Goal: Contribute content: Add original content to the website for others to see

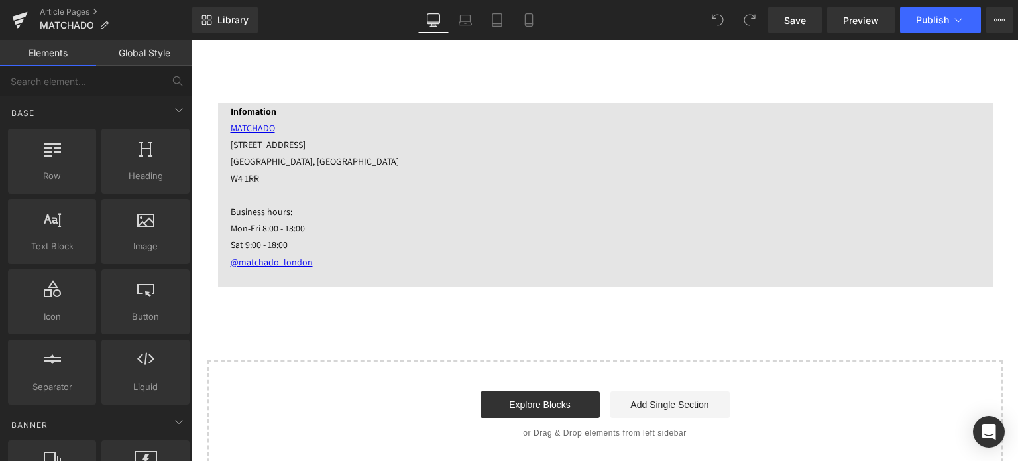
scroll to position [4175, 0]
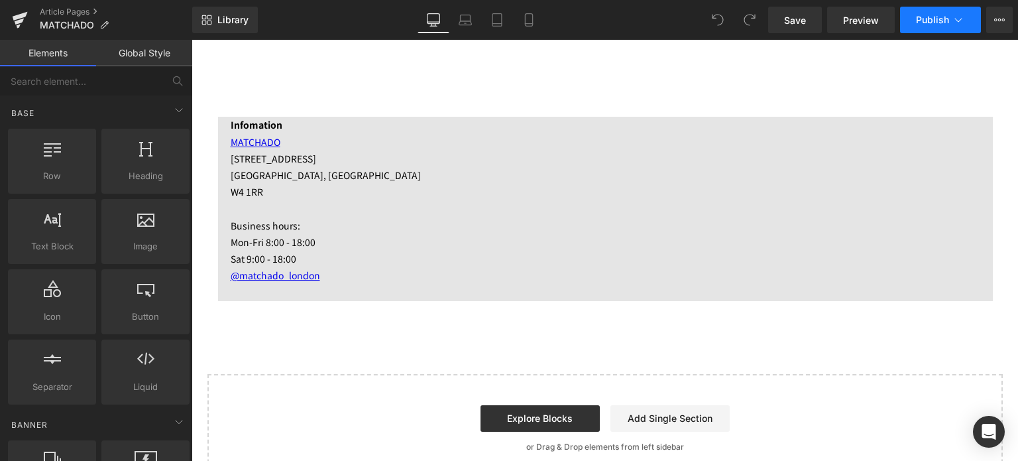
click at [925, 24] on span "Publish" at bounding box center [932, 20] width 33 height 11
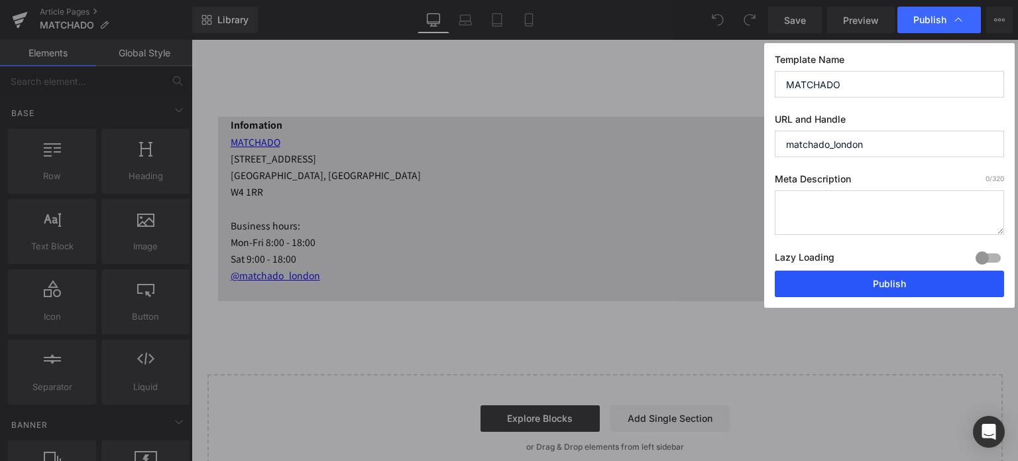
click at [841, 292] on button "Publish" at bounding box center [889, 283] width 229 height 27
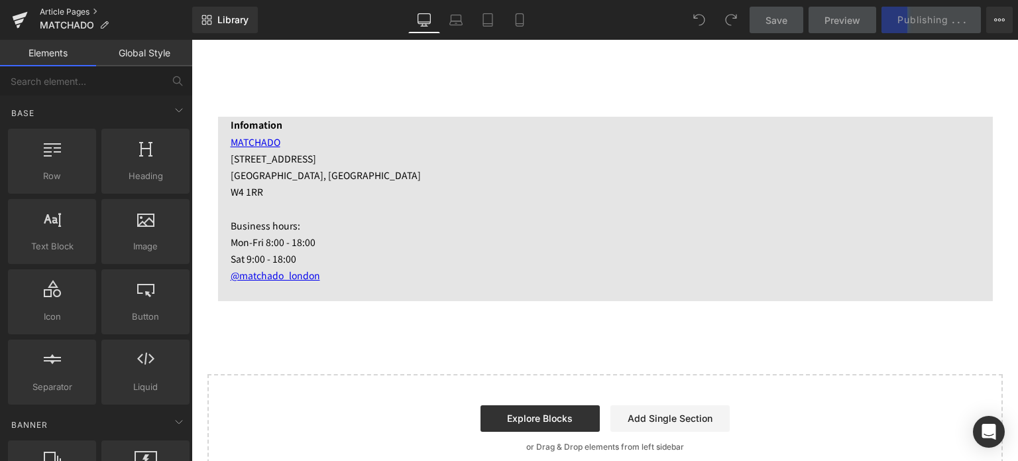
click at [52, 9] on link "Article Pages" at bounding box center [116, 12] width 152 height 11
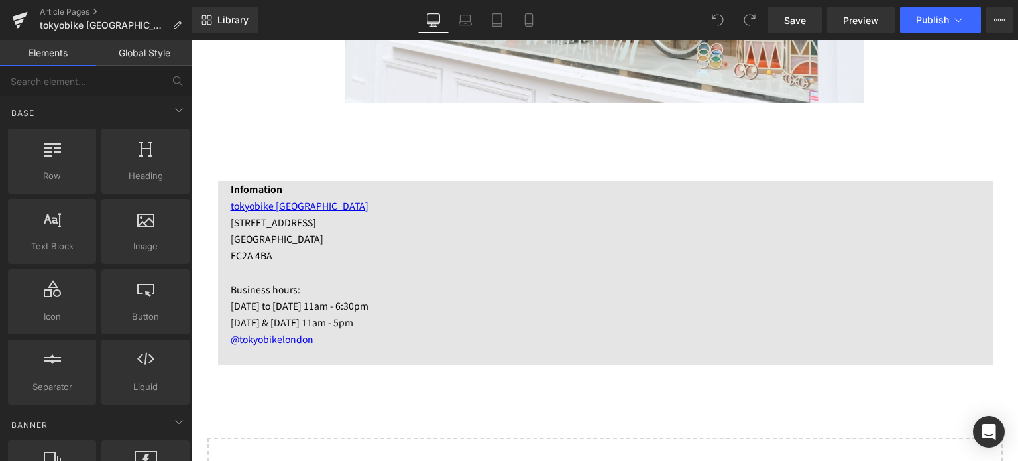
scroll to position [4061, 0]
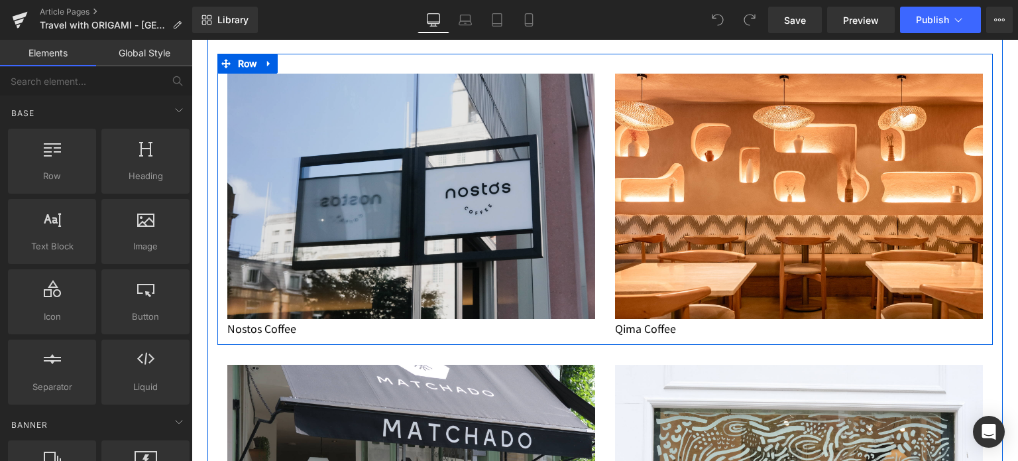
scroll to position [877, 0]
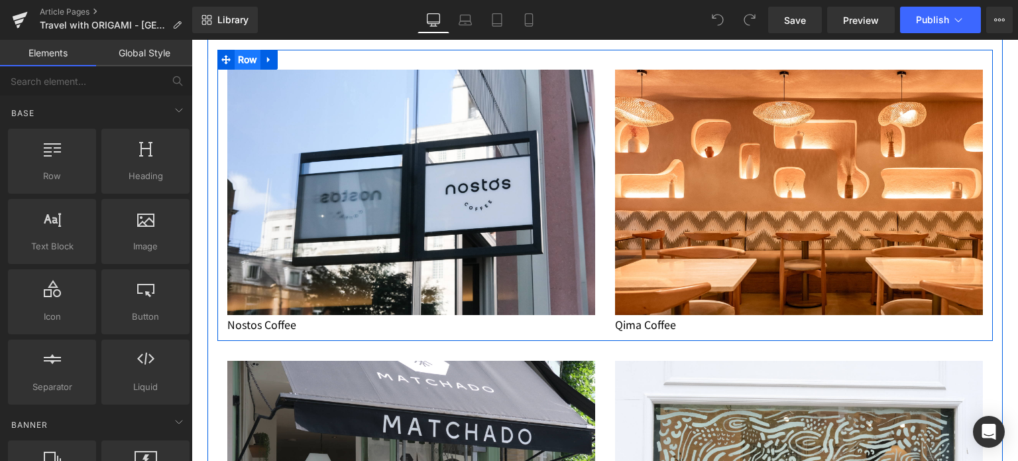
click at [247, 52] on span "Row" at bounding box center [248, 60] width 27 height 20
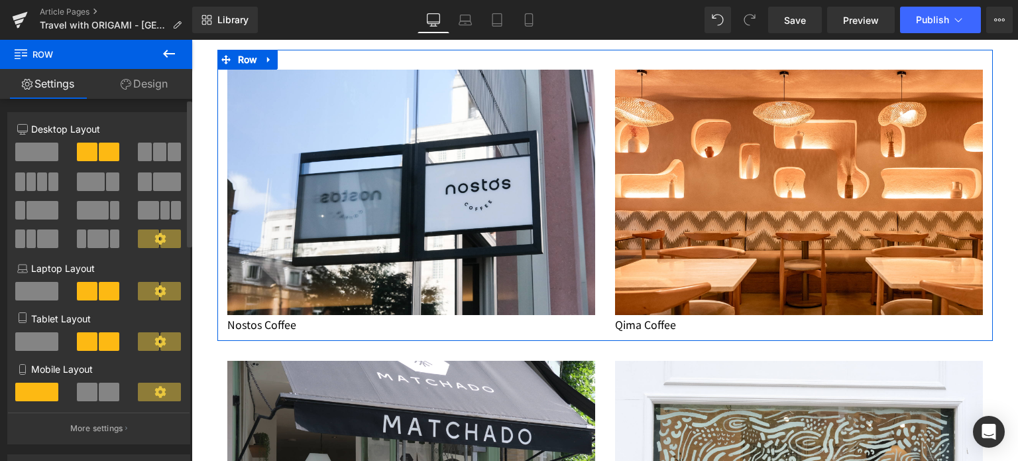
click at [168, 145] on span at bounding box center [174, 151] width 13 height 19
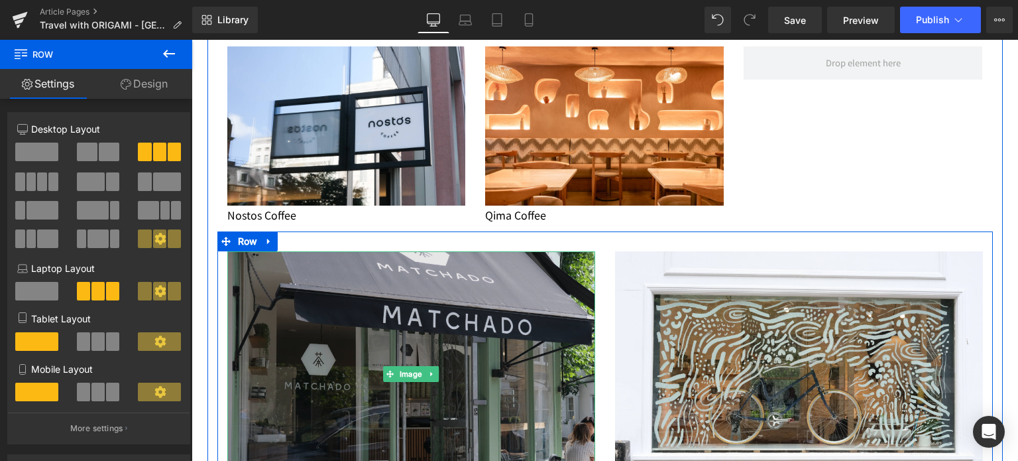
scroll to position [901, 0]
click at [333, 293] on img at bounding box center [411, 373] width 368 height 245
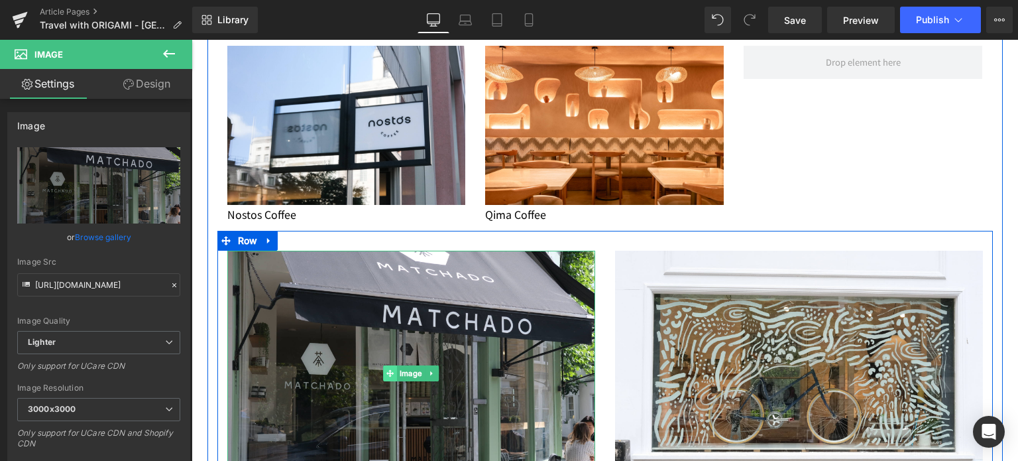
click at [386, 369] on icon at bounding box center [389, 372] width 7 height 7
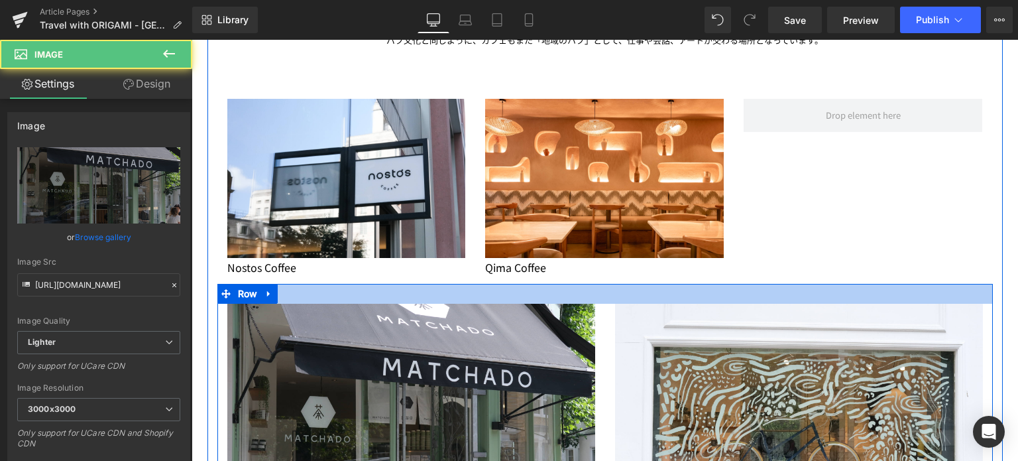
scroll to position [851, 0]
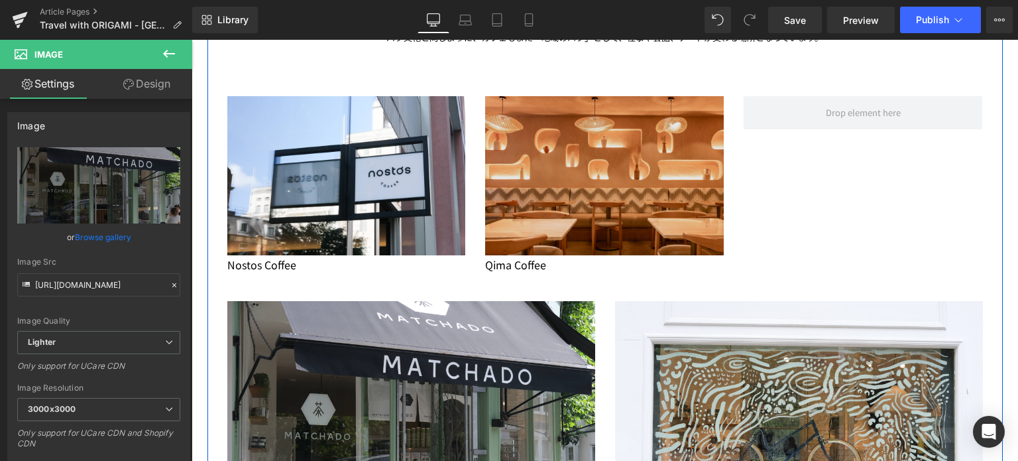
click at [515, 121] on img at bounding box center [604, 175] width 239 height 159
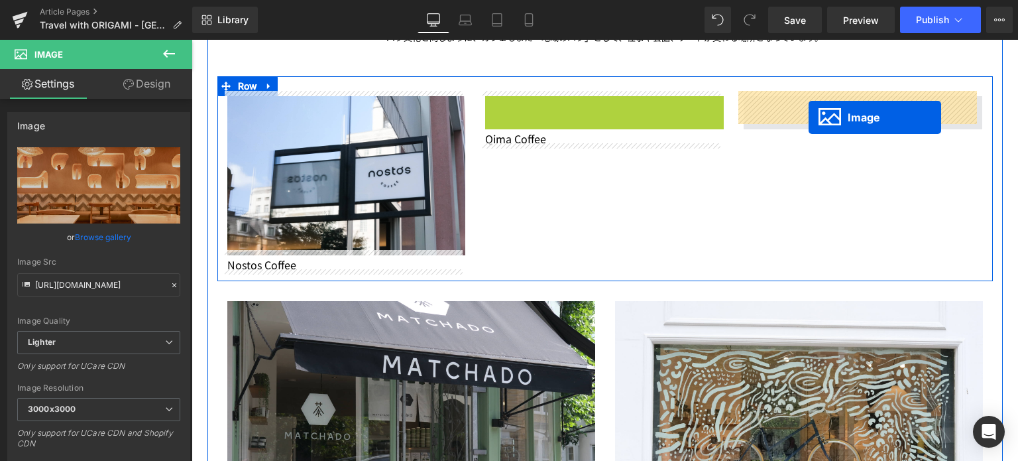
drag, startPoint x: 577, startPoint y: 172, endPoint x: 820, endPoint y: 113, distance: 250.1
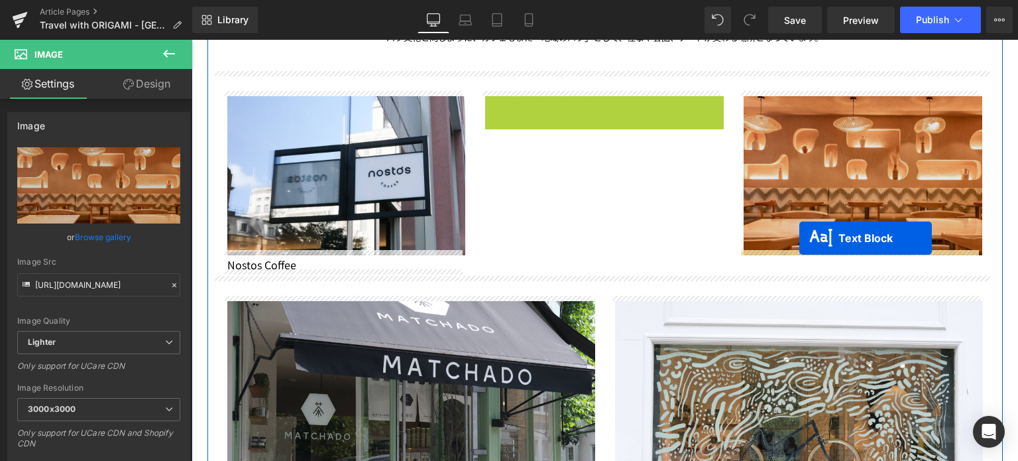
drag, startPoint x: 564, startPoint y: 100, endPoint x: 798, endPoint y: 245, distance: 275.3
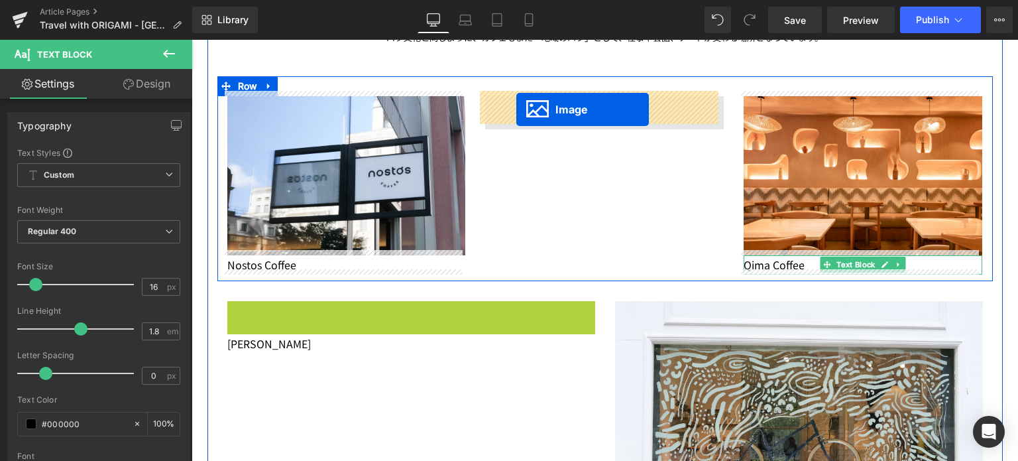
drag, startPoint x: 384, startPoint y: 414, endPoint x: 516, endPoint y: 109, distance: 332.2
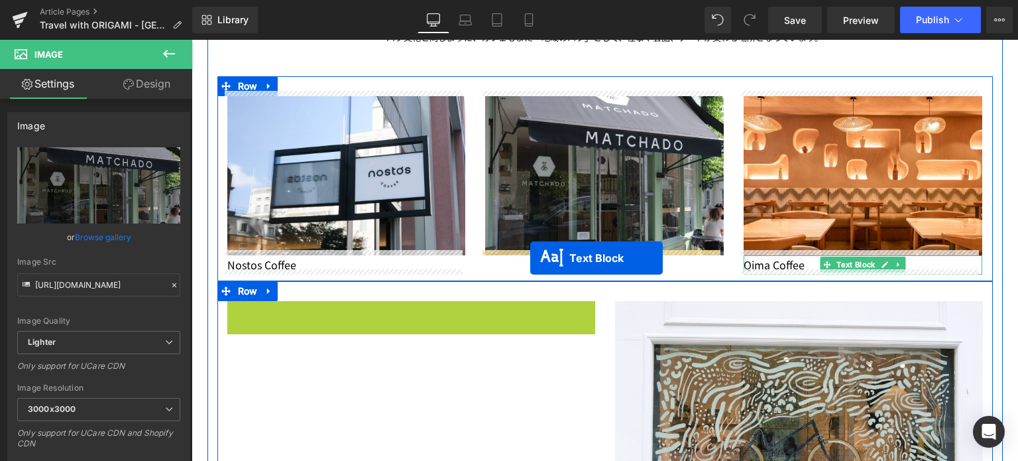
drag, startPoint x: 368, startPoint y: 307, endPoint x: 533, endPoint y: 256, distance: 171.9
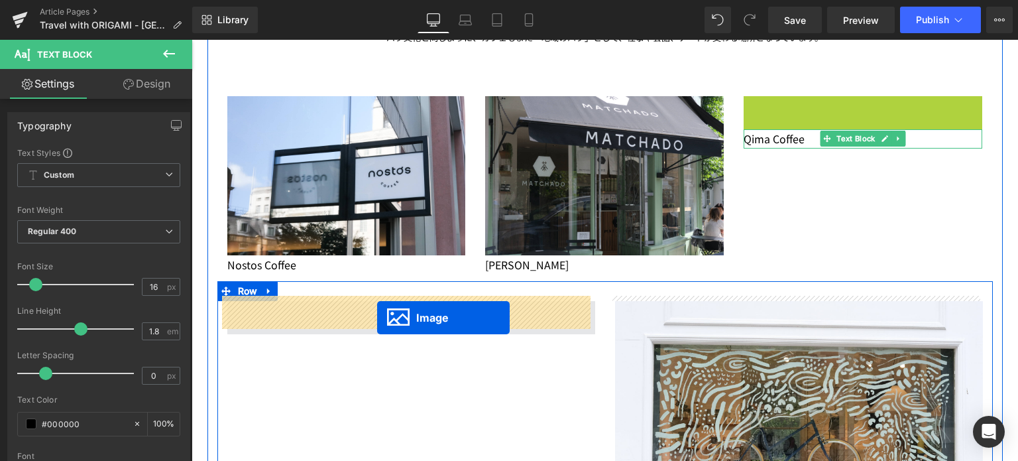
drag, startPoint x: 840, startPoint y: 164, endPoint x: 377, endPoint y: 318, distance: 487.7
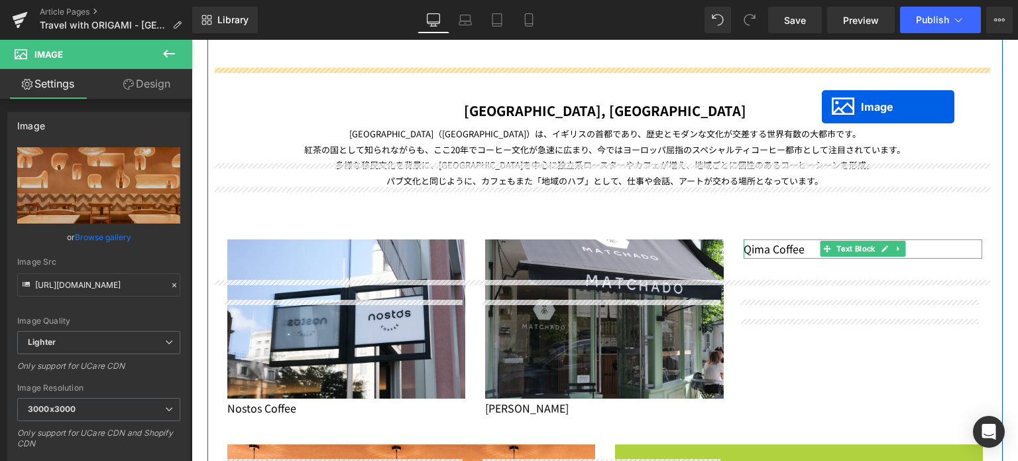
scroll to position [642, 0]
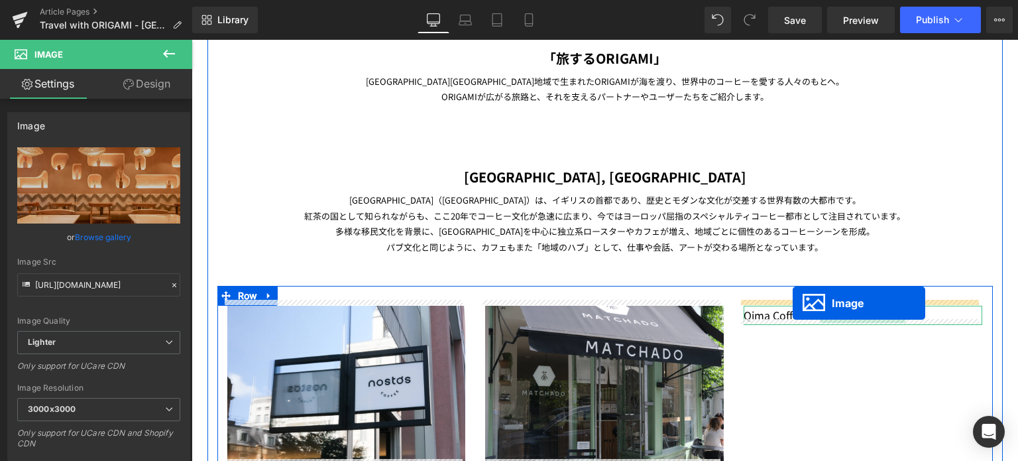
drag, startPoint x: 769, startPoint y: 368, endPoint x: 793, endPoint y: 303, distance: 69.2
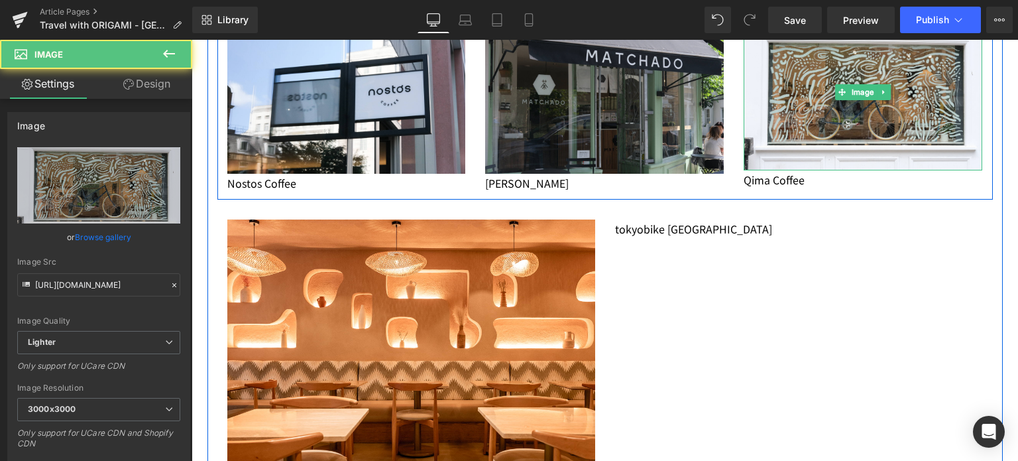
scroll to position [991, 0]
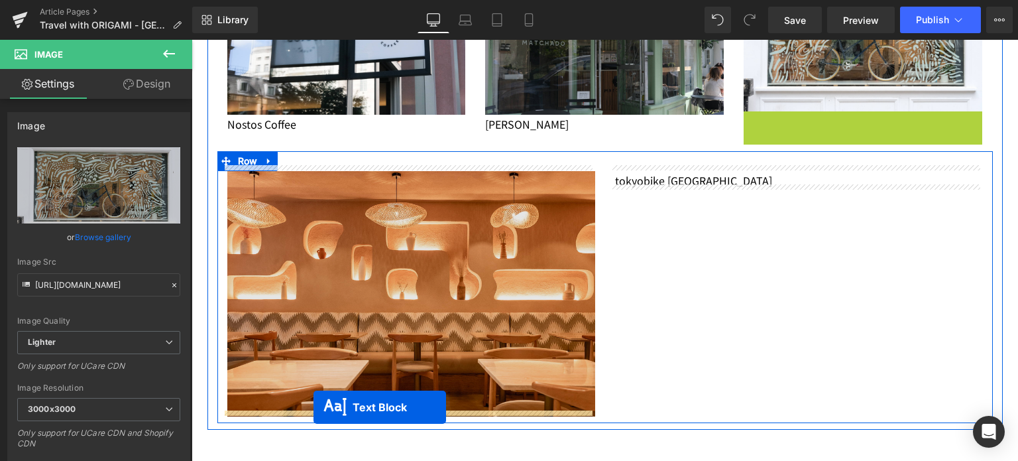
drag, startPoint x: 822, startPoint y: 116, endPoint x: 313, endPoint y: 407, distance: 585.7
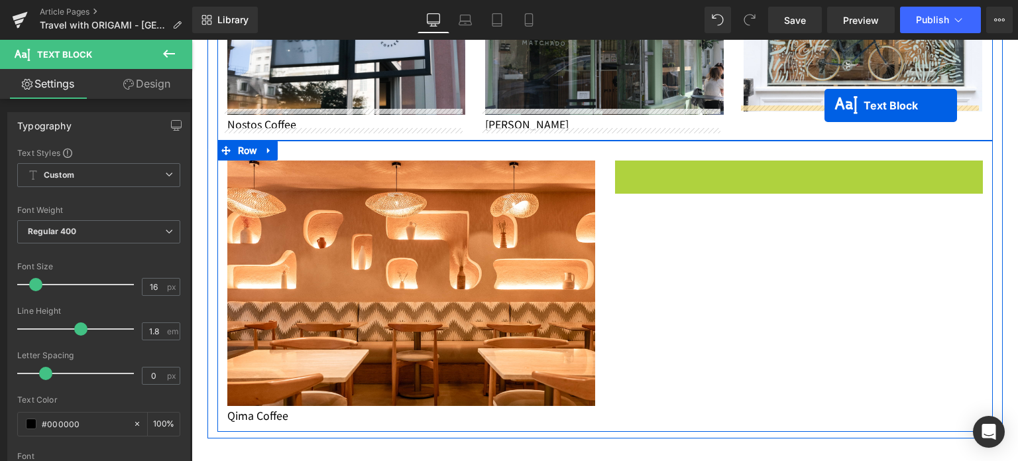
drag, startPoint x: 759, startPoint y: 166, endPoint x: 824, endPoint y: 106, distance: 88.2
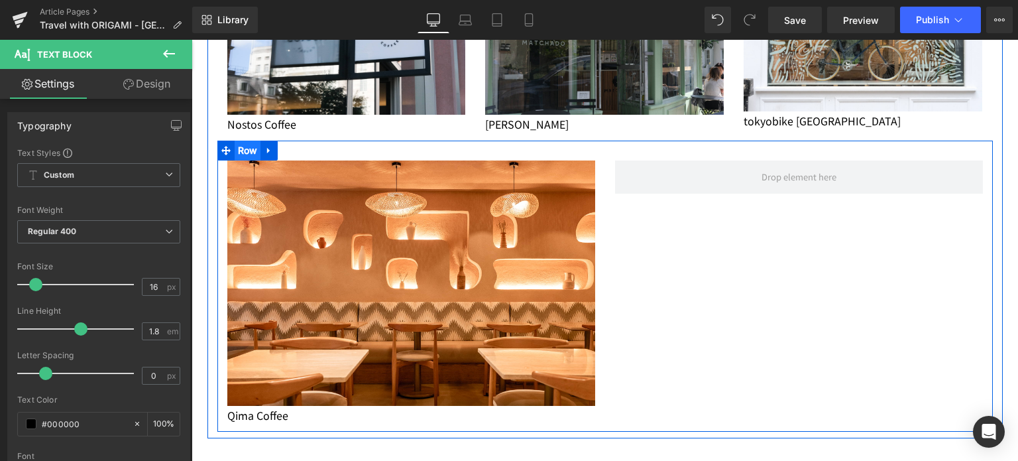
click at [241, 144] on span "Row" at bounding box center [248, 151] width 27 height 20
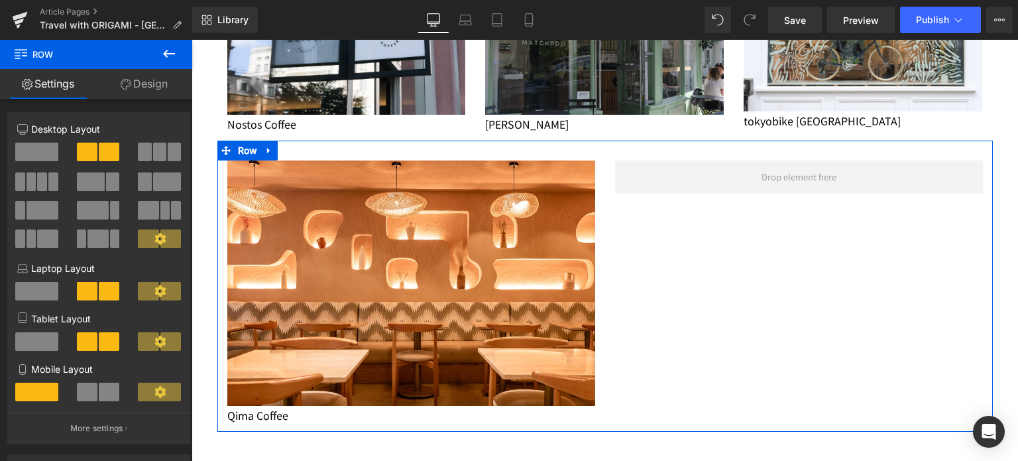
click at [156, 87] on link "Design" at bounding box center [144, 84] width 96 height 30
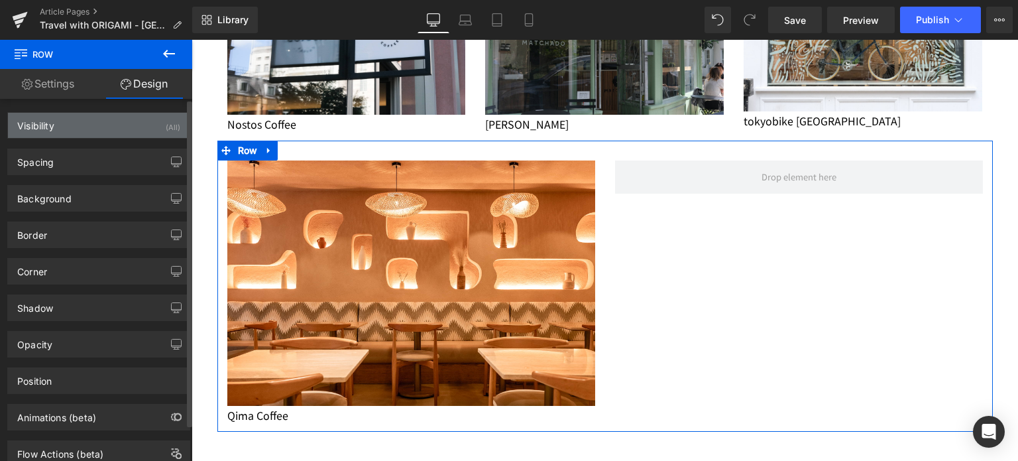
click at [137, 127] on div "Visibility (All)" at bounding box center [99, 125] width 182 height 25
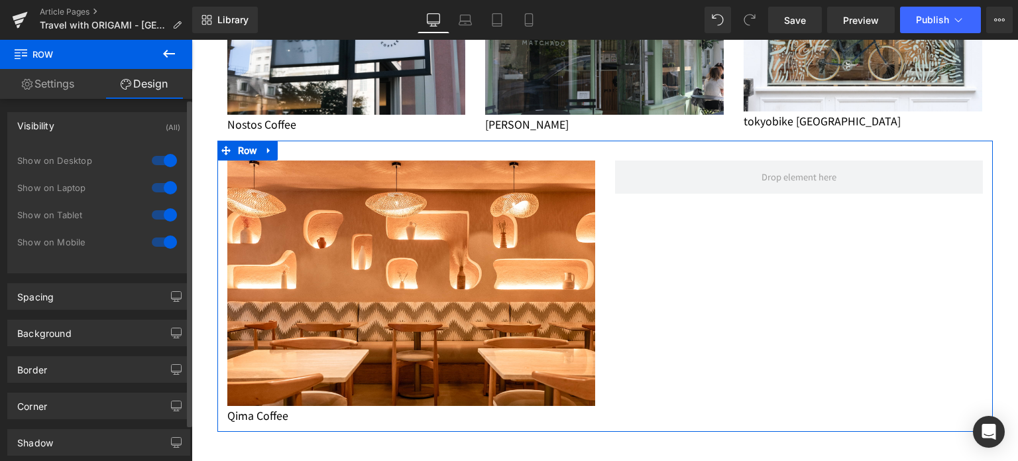
click at [162, 158] on div at bounding box center [164, 160] width 32 height 21
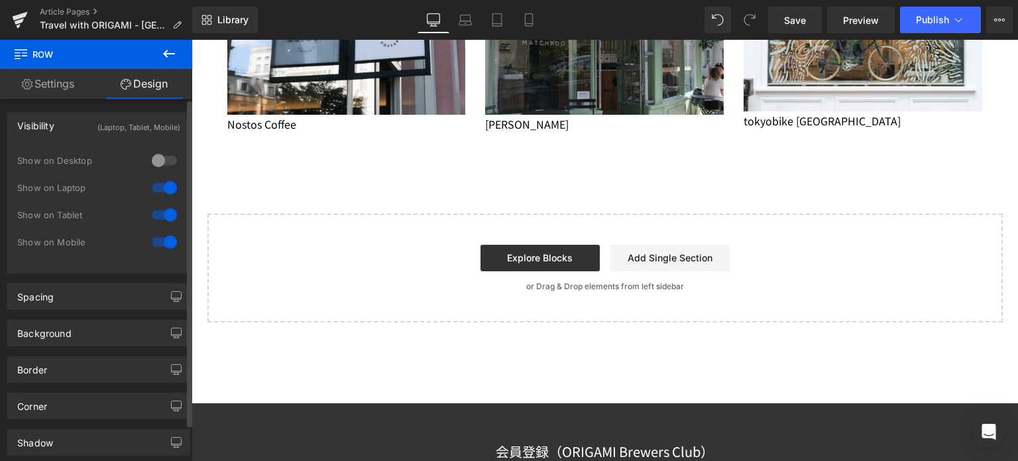
click at [164, 191] on div at bounding box center [164, 187] width 32 height 21
click at [170, 219] on div at bounding box center [164, 214] width 32 height 21
click at [170, 256] on div "Show on Mobile" at bounding box center [98, 248] width 163 height 27
click at [167, 243] on div at bounding box center [164, 241] width 32 height 21
click at [161, 241] on div at bounding box center [164, 241] width 32 height 21
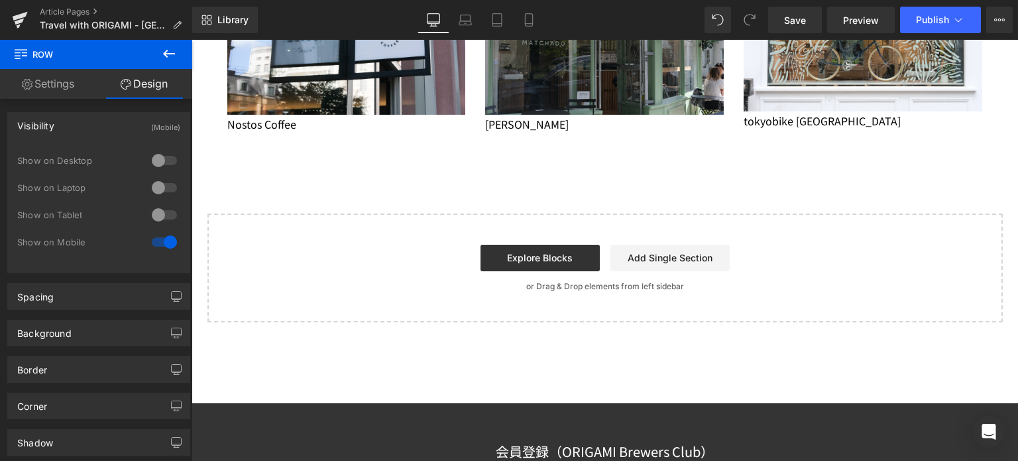
scroll to position [899, 0]
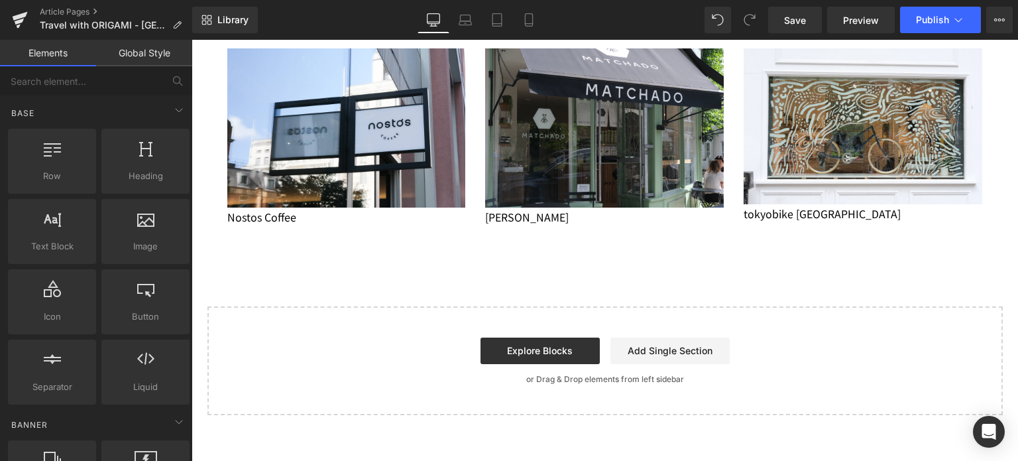
click at [443, 308] on div "Start building your page Explore Blocks Add Single Section or Drag & Drop eleme…" at bounding box center [605, 361] width 793 height 106
click at [314, 306] on div "Select your layout" at bounding box center [604, 360] width 795 height 109
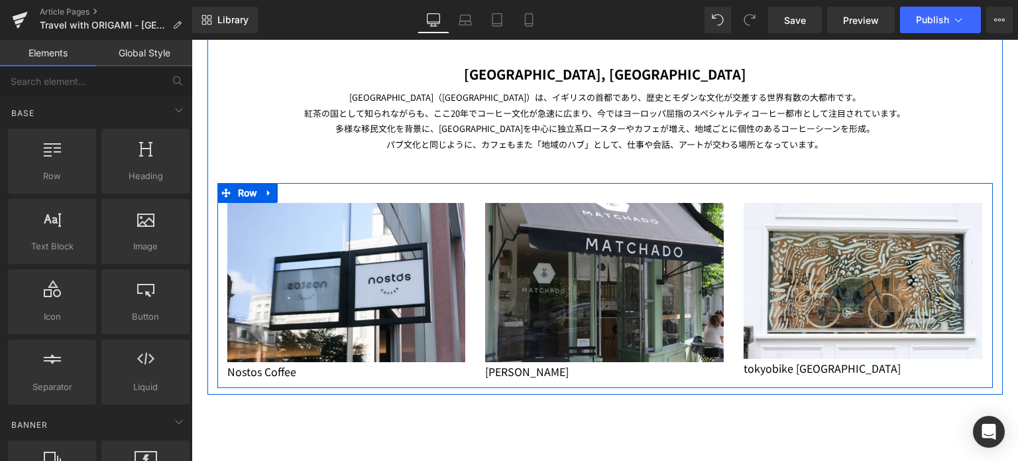
scroll to position [848, 0]
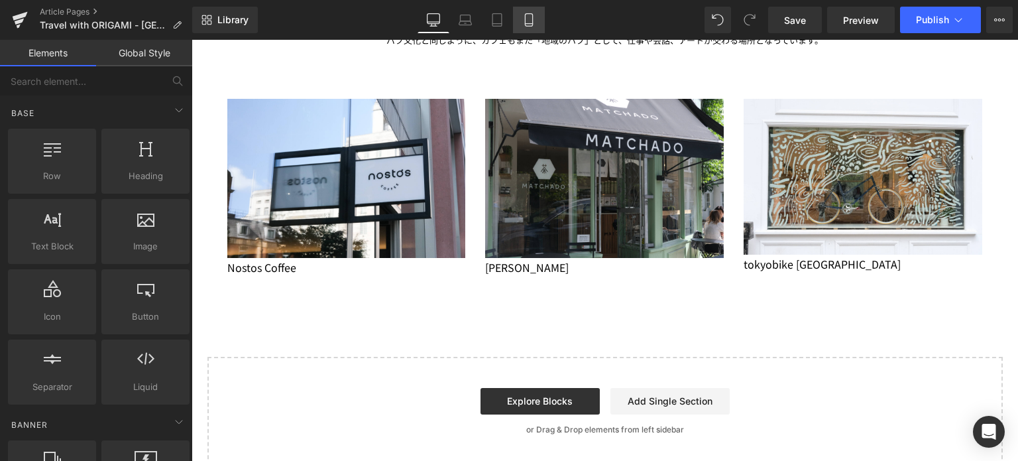
click at [513, 15] on link "Mobile" at bounding box center [529, 20] width 32 height 27
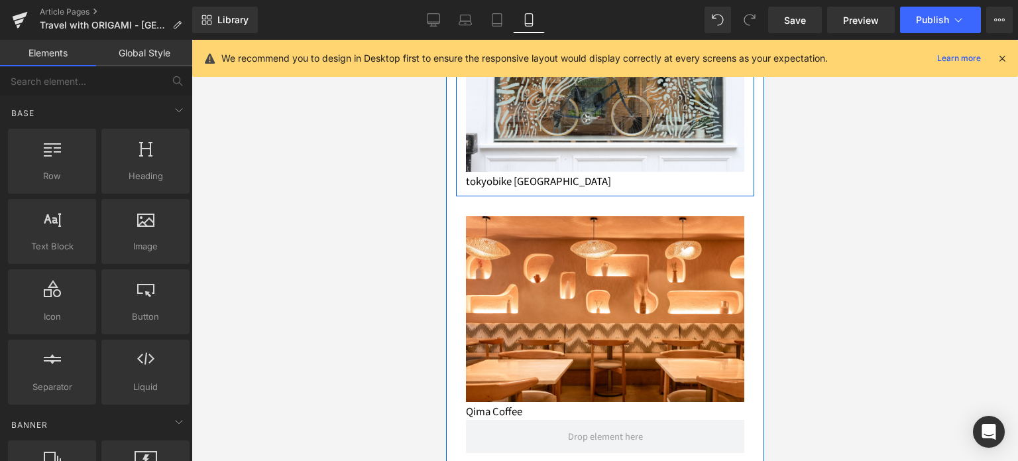
scroll to position [1177, 0]
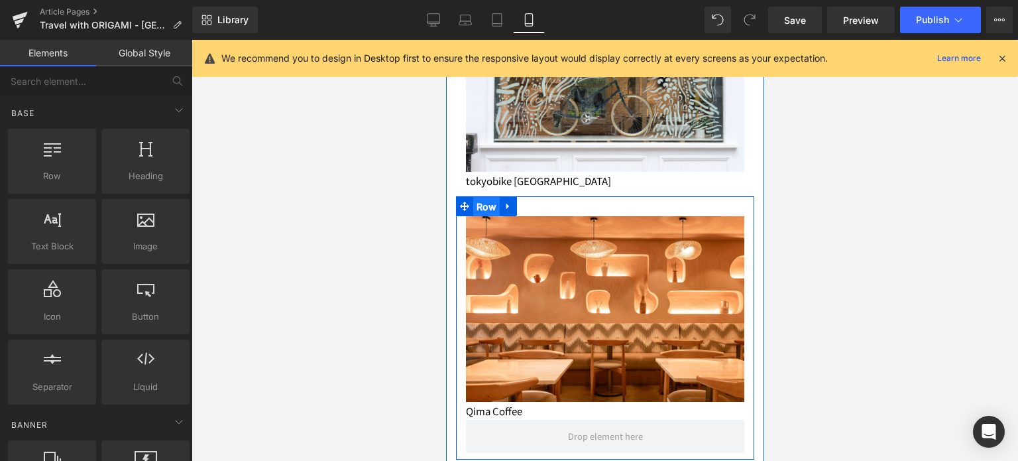
click at [496, 197] on span "Row" at bounding box center [486, 207] width 27 height 20
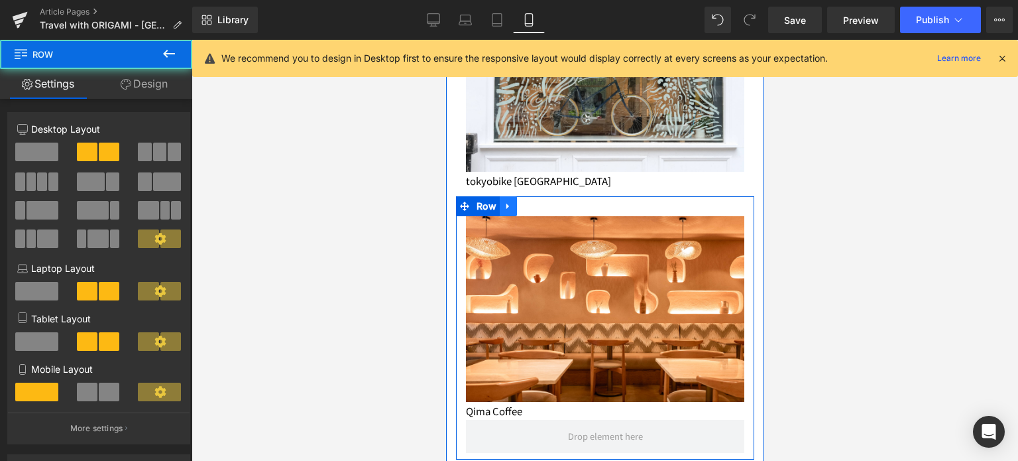
click at [504, 196] on link at bounding box center [507, 206] width 17 height 20
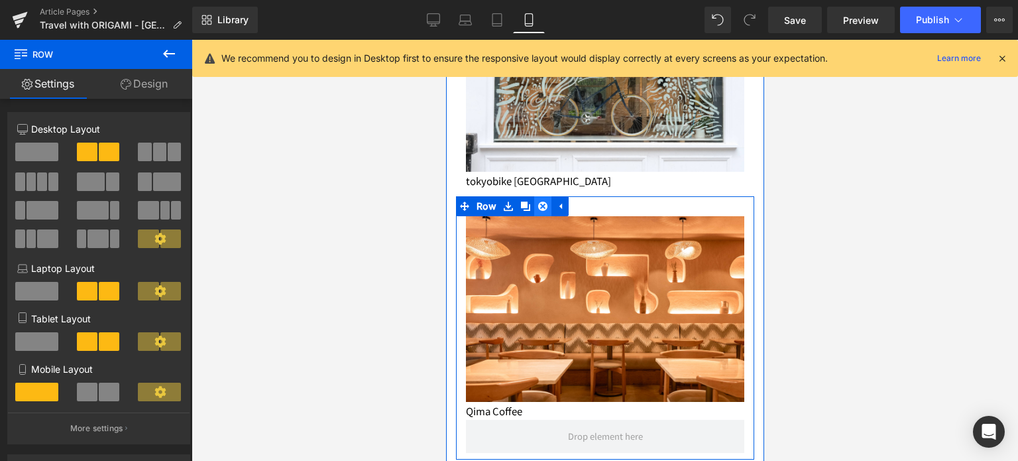
click at [545, 201] on icon at bounding box center [541, 206] width 9 height 10
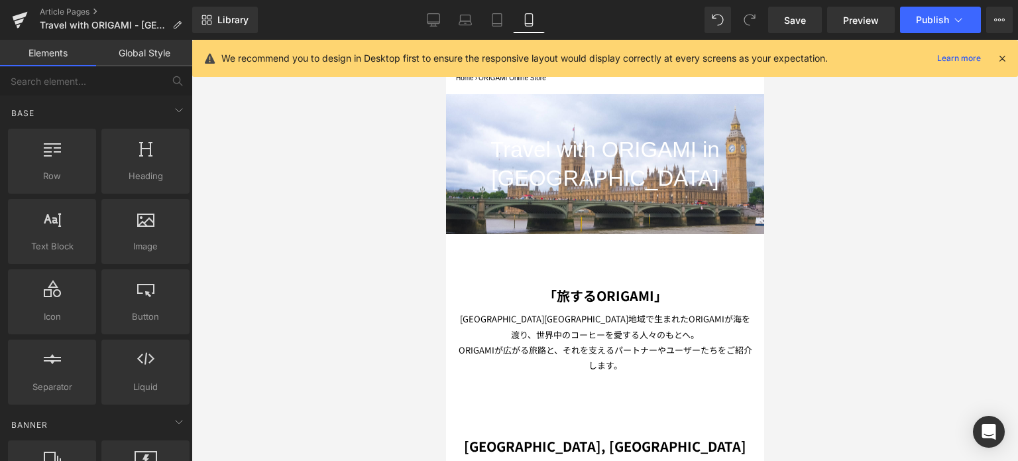
scroll to position [106, 0]
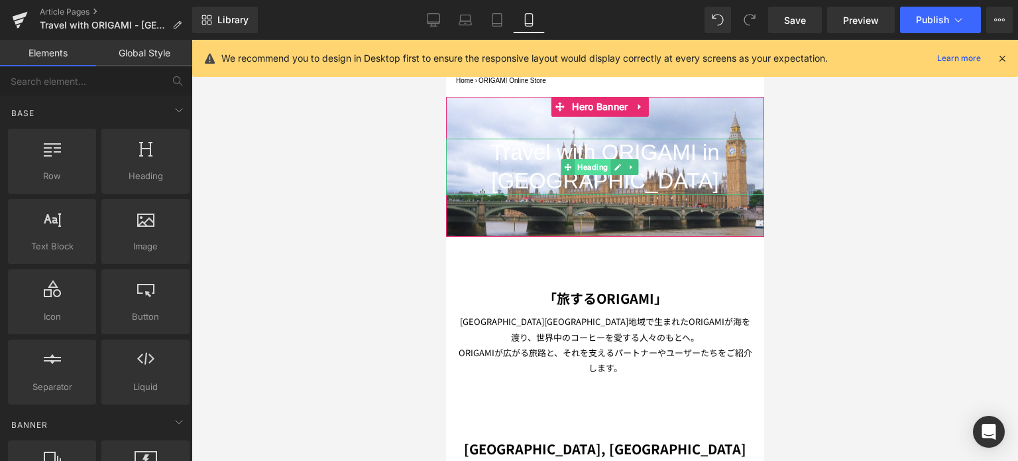
click at [587, 164] on span "Heading" at bounding box center [593, 167] width 36 height 16
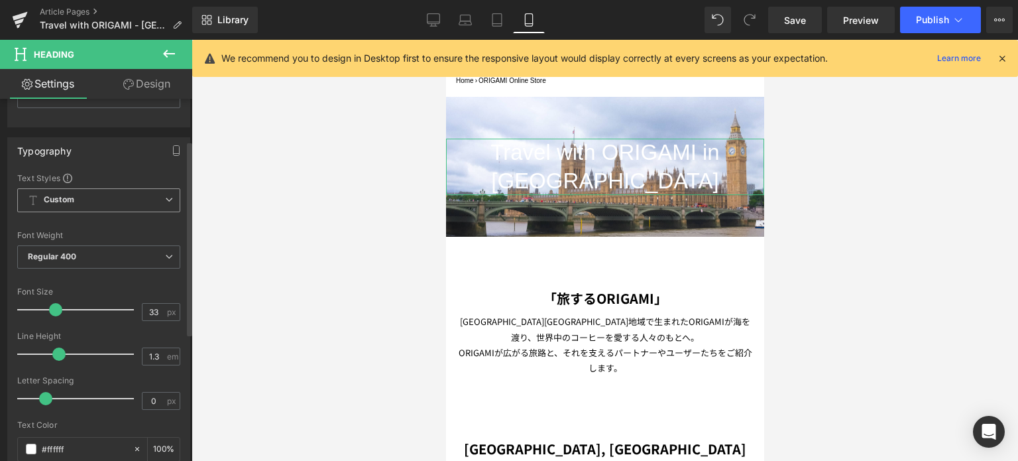
scroll to position [77, 0]
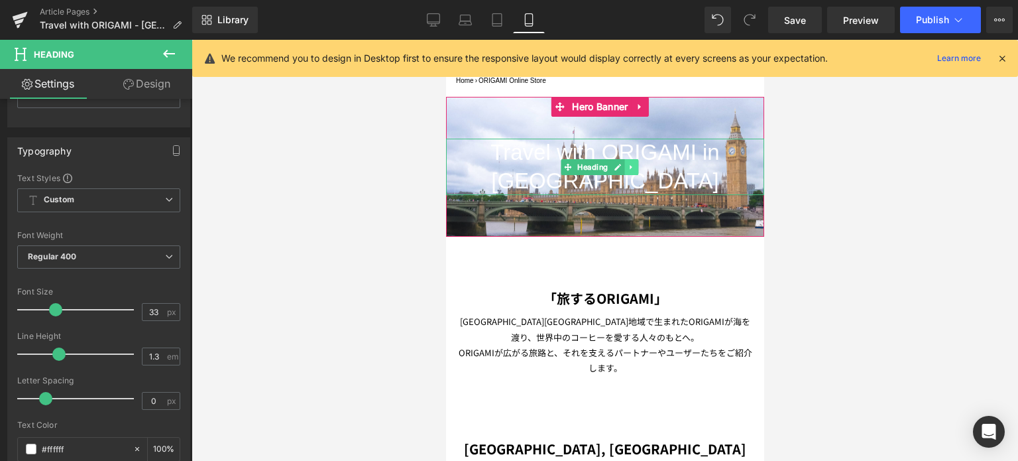
click at [632, 163] on icon at bounding box center [631, 167] width 7 height 8
click at [572, 162] on link "Heading" at bounding box center [586, 167] width 50 height 16
click at [589, 162] on span "Heading" at bounding box center [593, 167] width 36 height 16
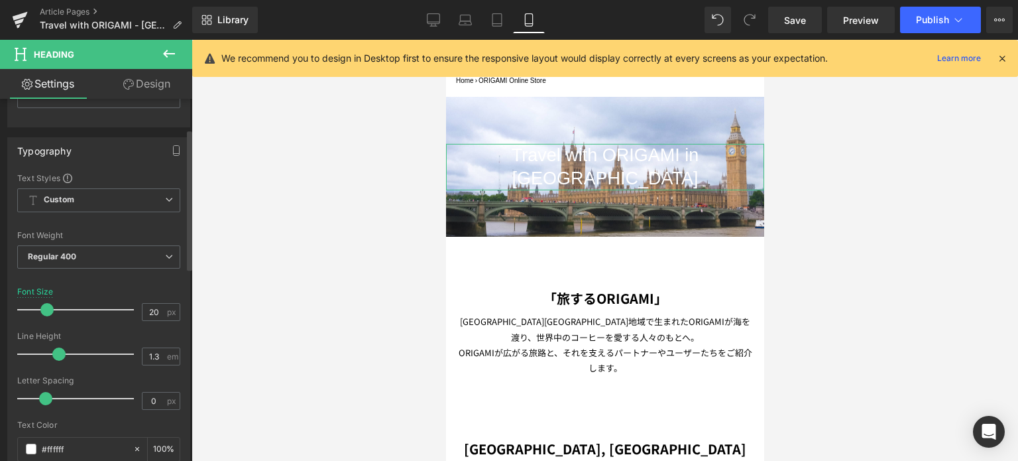
type input "19"
drag, startPoint x: 58, startPoint y: 309, endPoint x: 42, endPoint y: 309, distance: 15.9
click at [42, 309] on span at bounding box center [38, 309] width 13 height 13
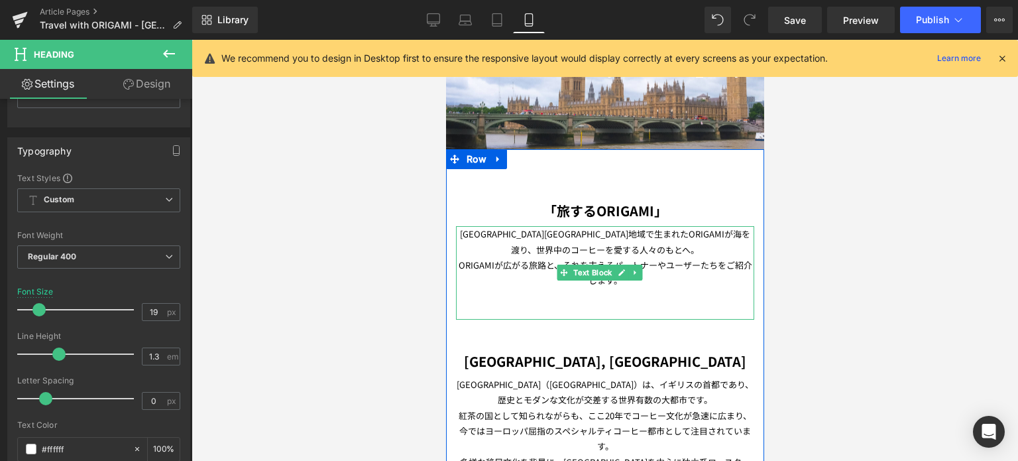
scroll to position [199, 0]
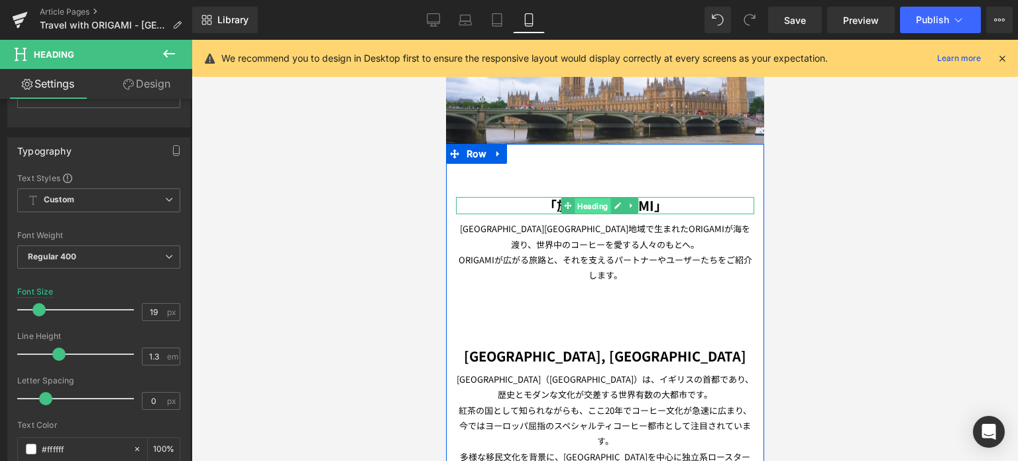
click at [594, 201] on span "Heading" at bounding box center [593, 206] width 36 height 16
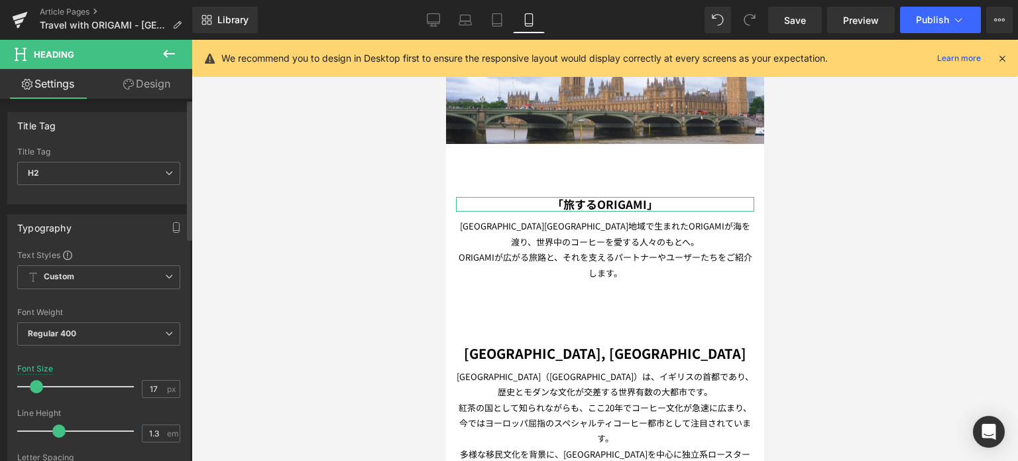
type input "16"
click at [34, 390] on span at bounding box center [35, 386] width 13 height 13
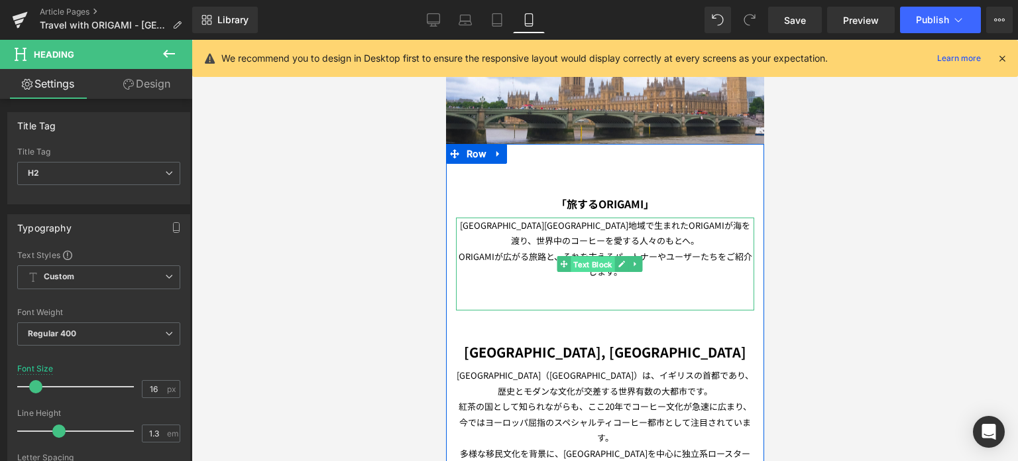
click at [589, 258] on span "Text Block" at bounding box center [593, 264] width 44 height 16
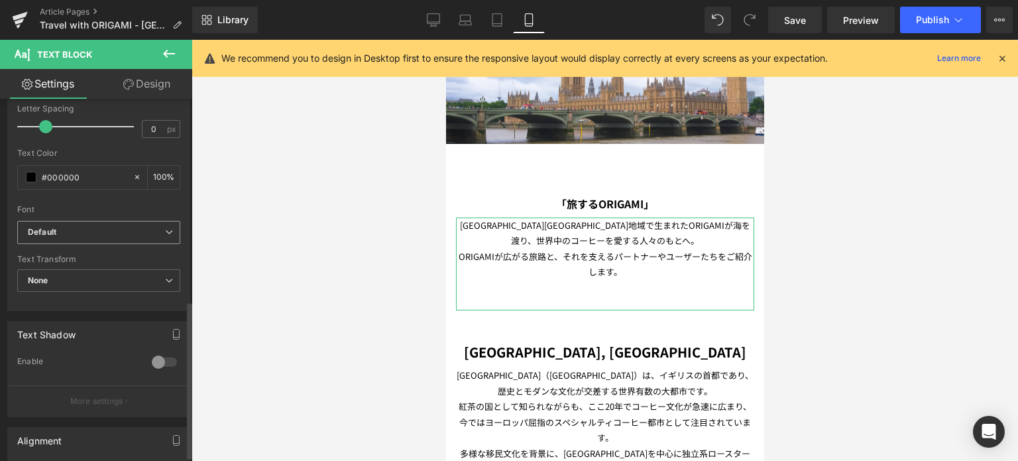
scroll to position [468, 0]
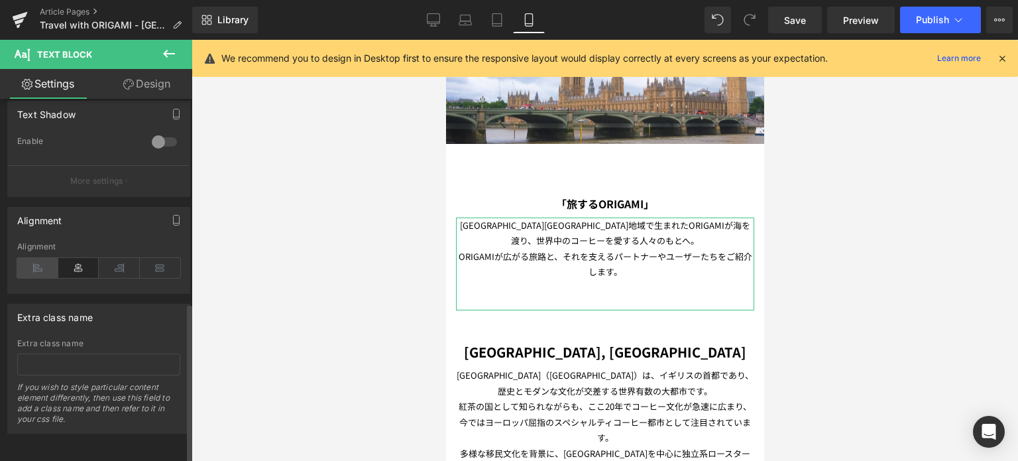
click at [29, 262] on icon at bounding box center [37, 268] width 41 height 20
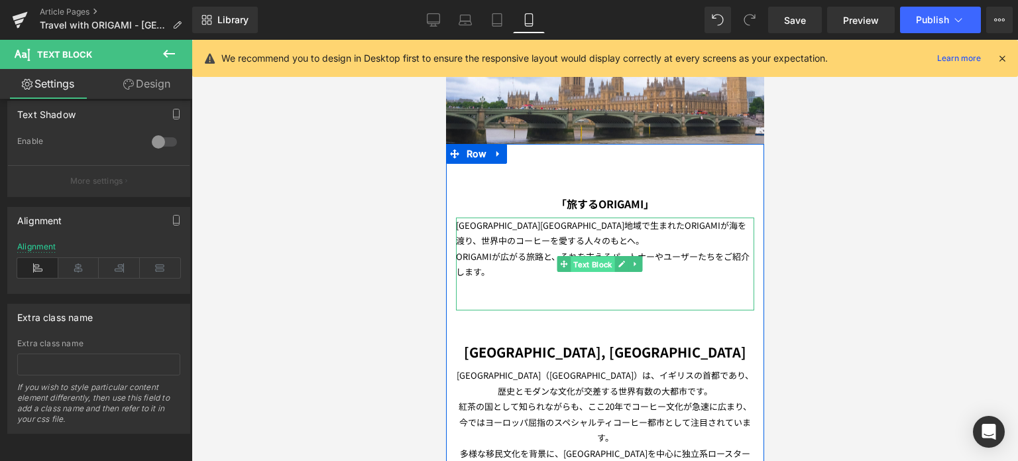
click at [603, 263] on span "Text Block" at bounding box center [593, 264] width 44 height 16
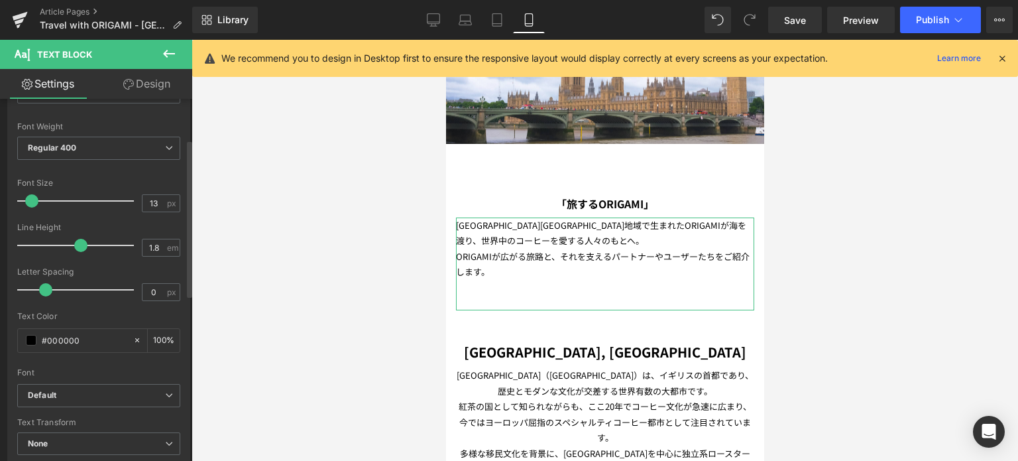
scroll to position [82, 0]
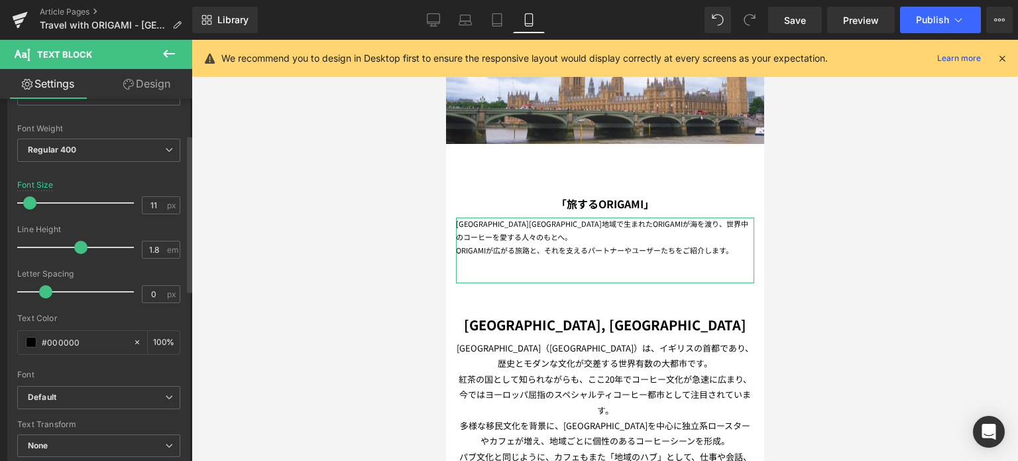
type input "12"
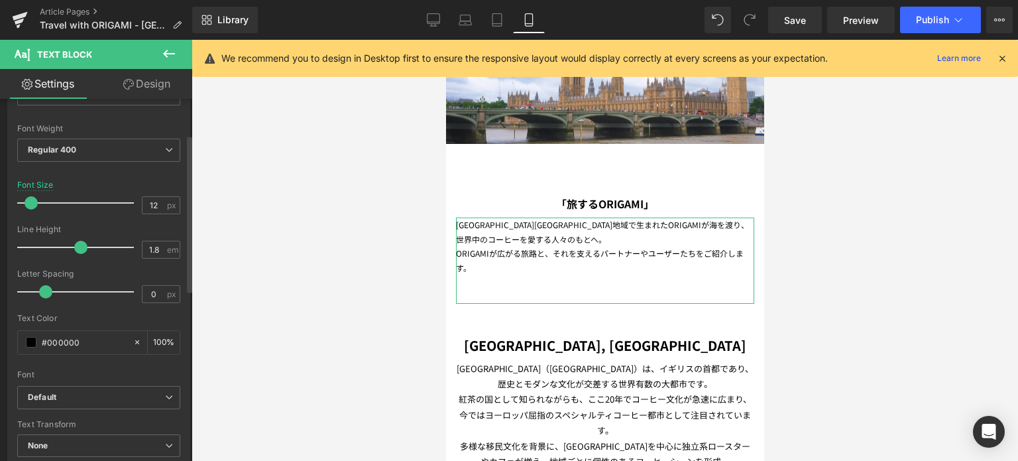
click at [27, 203] on span at bounding box center [31, 202] width 13 height 13
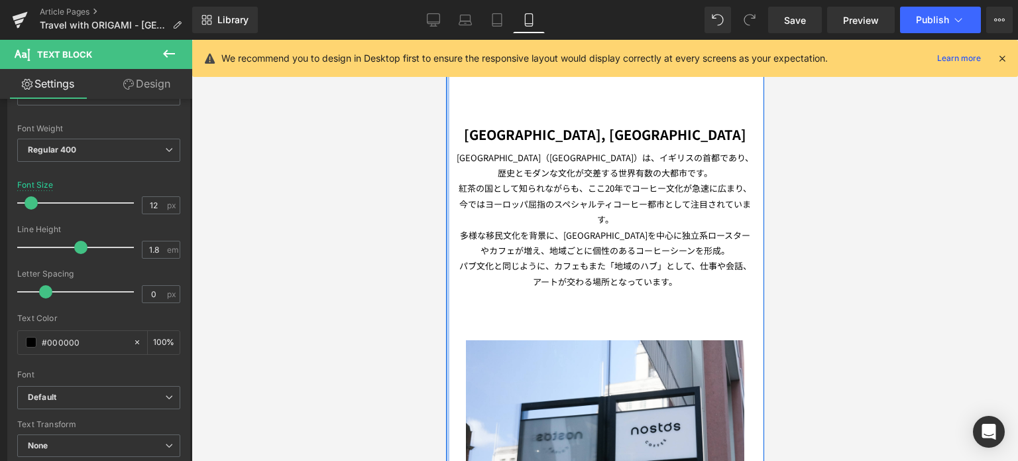
scroll to position [416, 0]
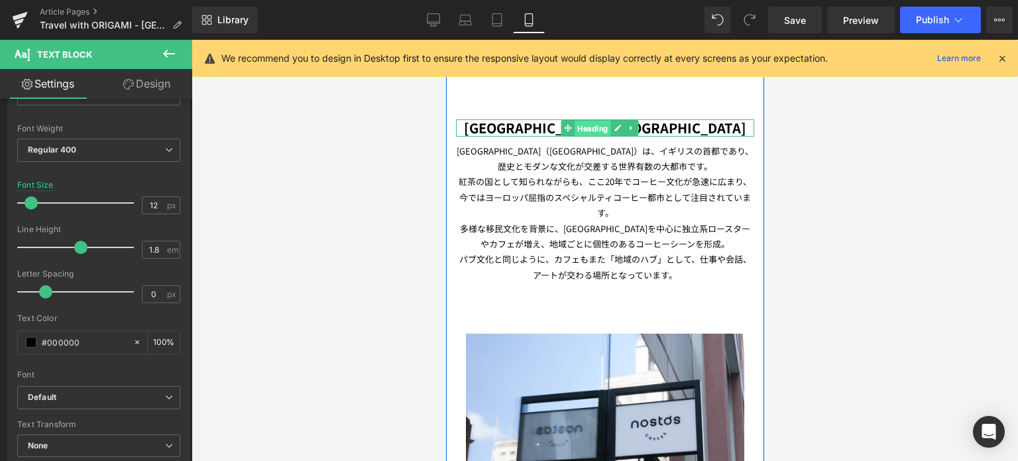
click at [576, 121] on span "Heading" at bounding box center [593, 128] width 36 height 16
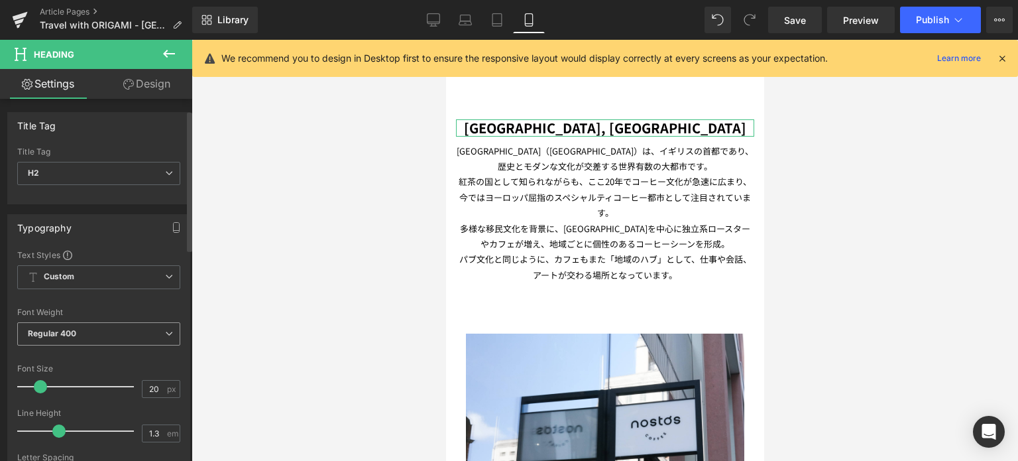
scroll to position [52, 0]
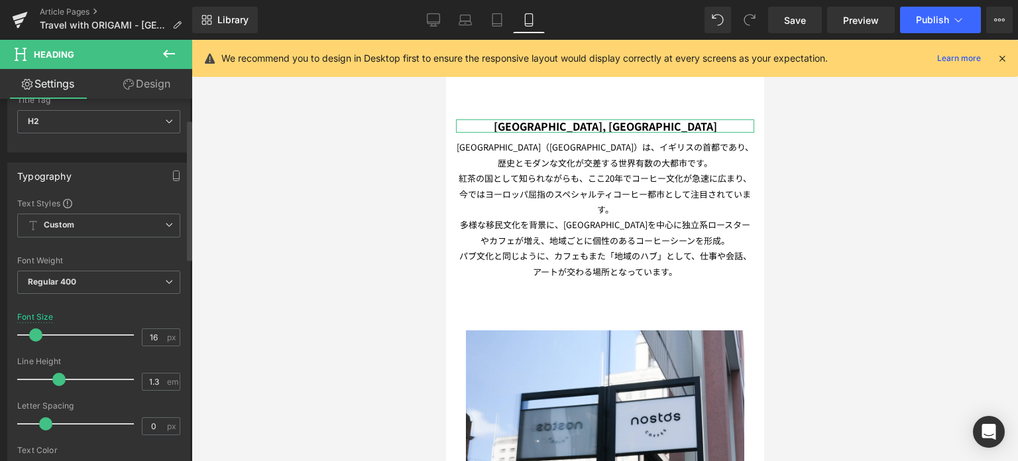
click at [29, 334] on span at bounding box center [35, 334] width 13 height 13
type input "15"
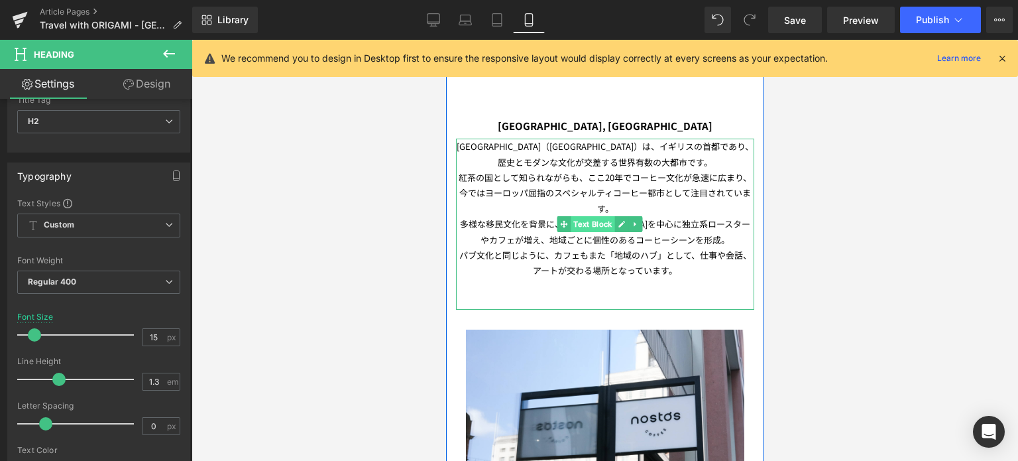
click at [594, 216] on span "Text Block" at bounding box center [593, 224] width 44 height 16
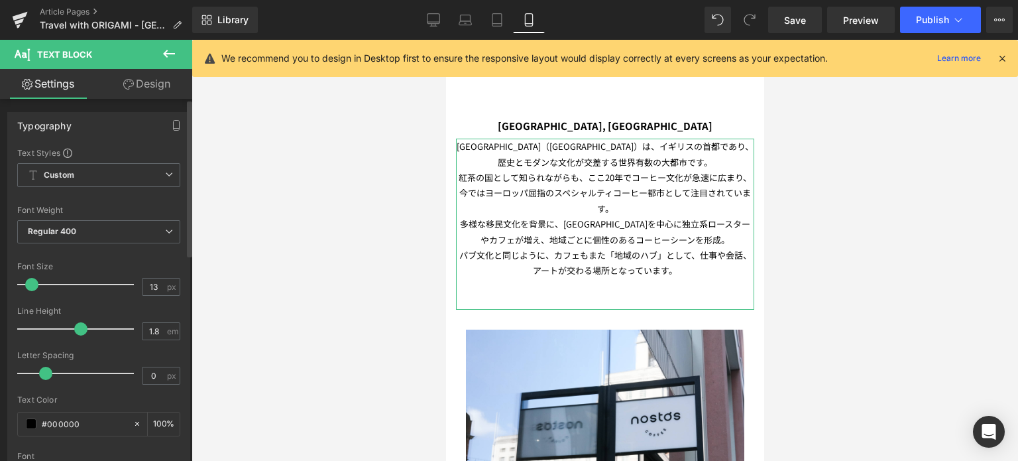
type input "12"
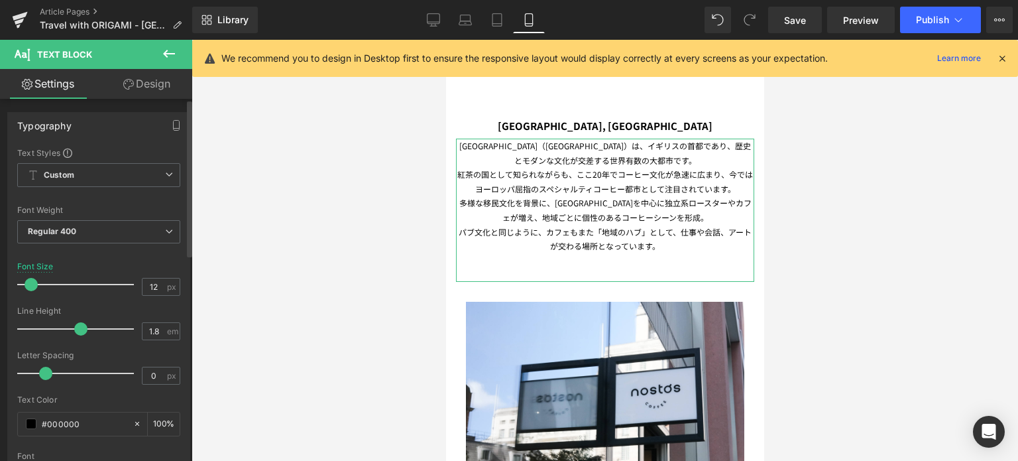
click at [31, 289] on span at bounding box center [31, 284] width 13 height 13
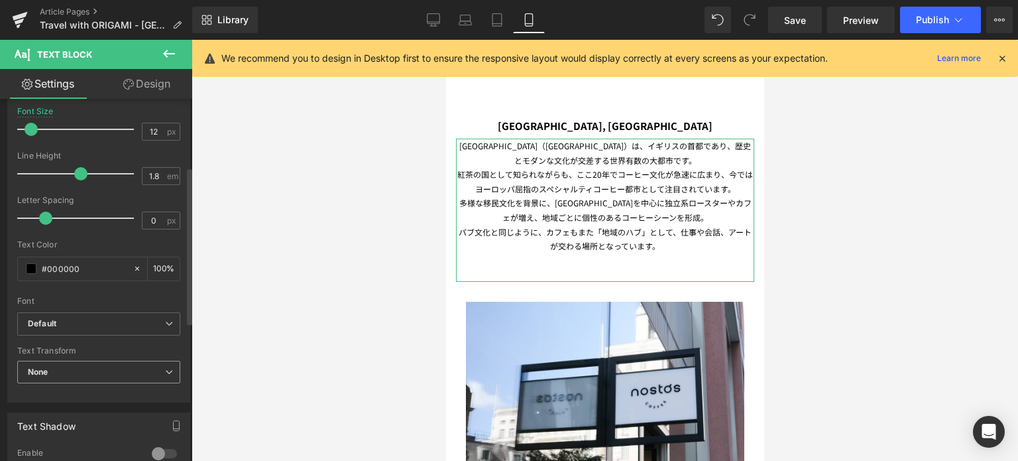
scroll to position [327, 0]
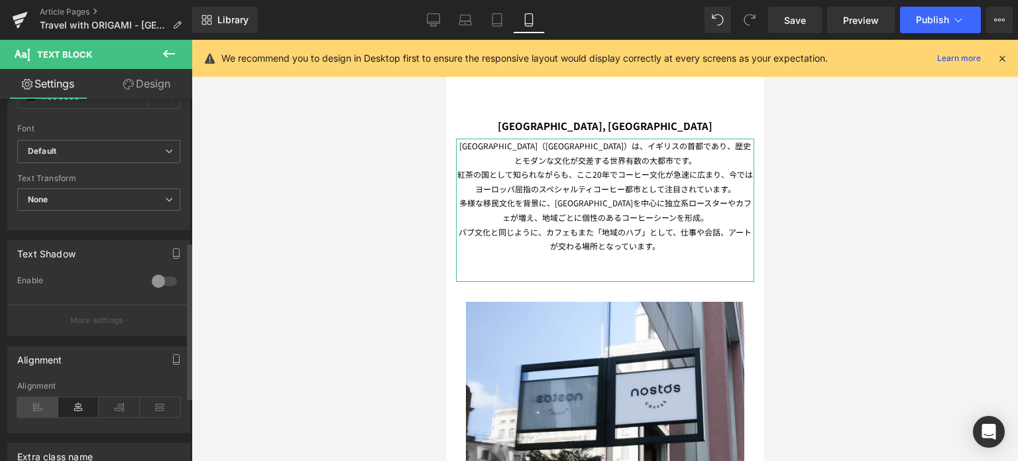
click at [34, 414] on icon at bounding box center [37, 407] width 41 height 20
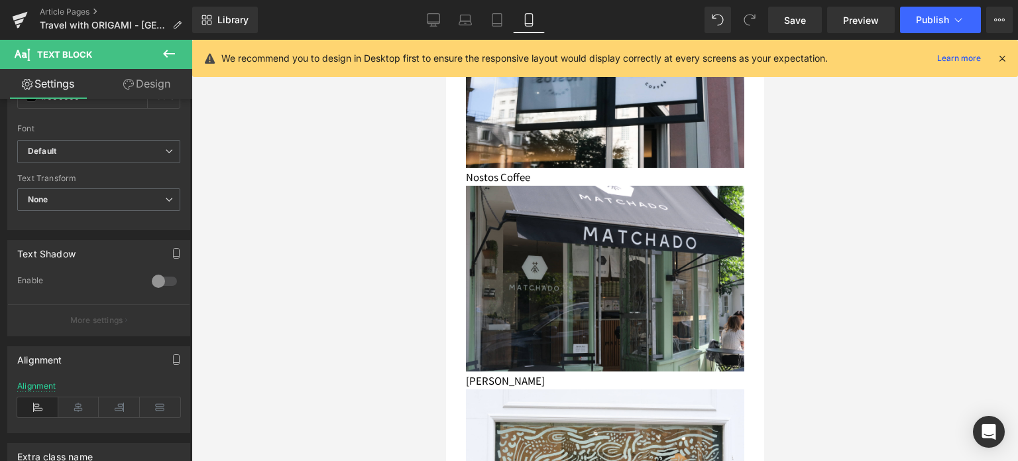
scroll to position [737, 0]
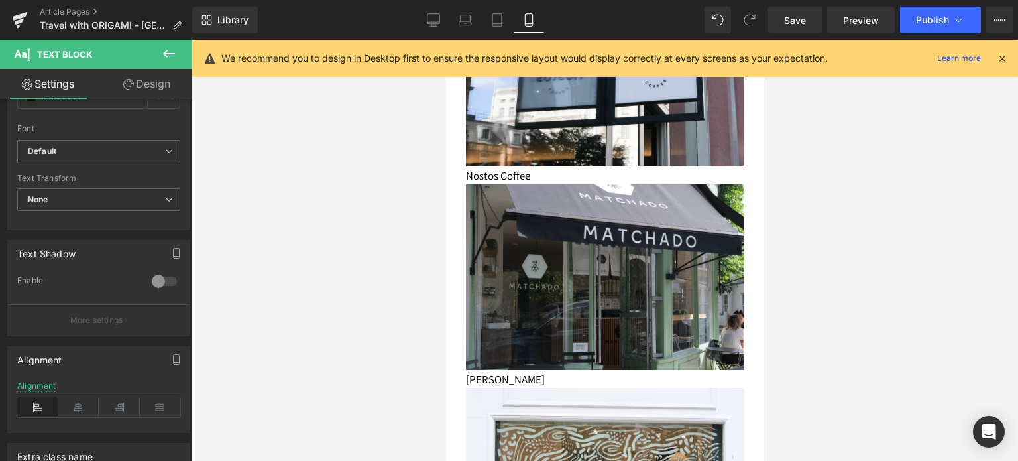
click at [494, 166] on p "Nostos Coffee" at bounding box center [604, 175] width 278 height 18
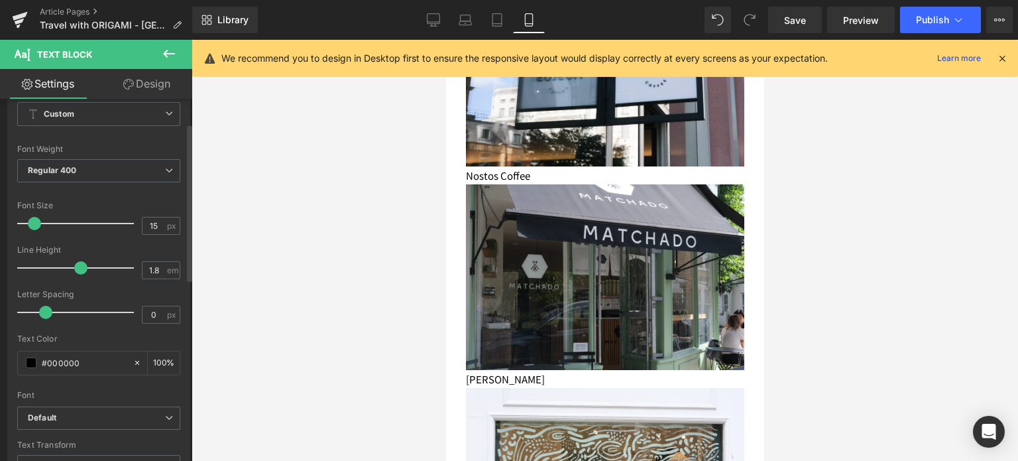
scroll to position [64, 0]
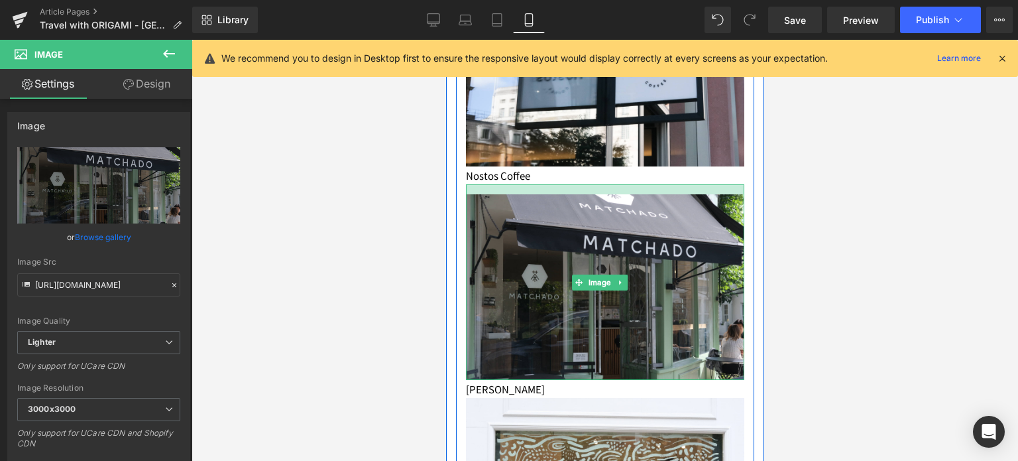
drag, startPoint x: 520, startPoint y: 172, endPoint x: 522, endPoint y: 184, distance: 11.3
click at [522, 184] on div at bounding box center [604, 189] width 278 height 10
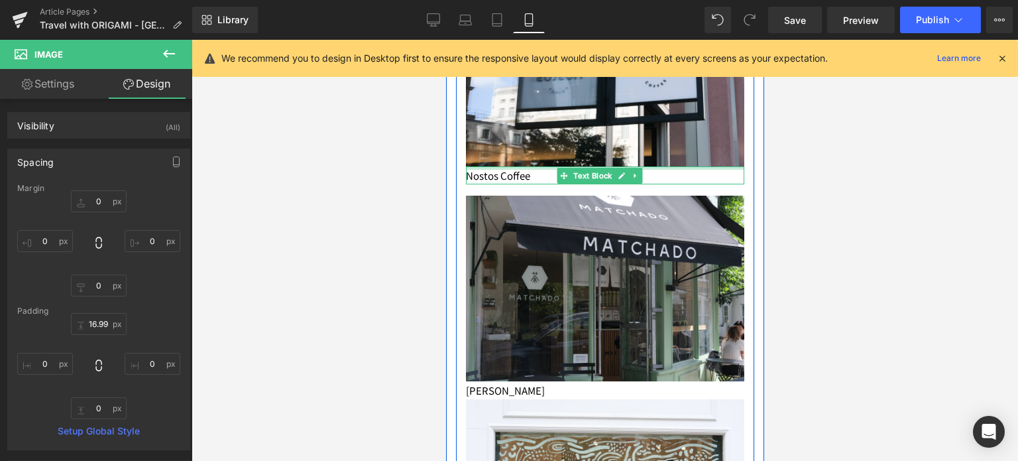
click at [492, 166] on div at bounding box center [604, 167] width 278 height 3
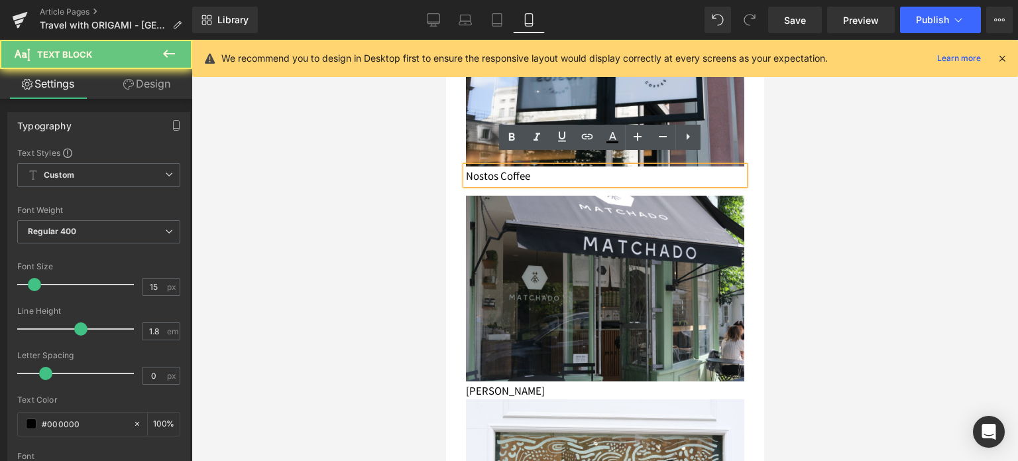
click at [488, 166] on p "Nostos Coffee" at bounding box center [604, 175] width 278 height 18
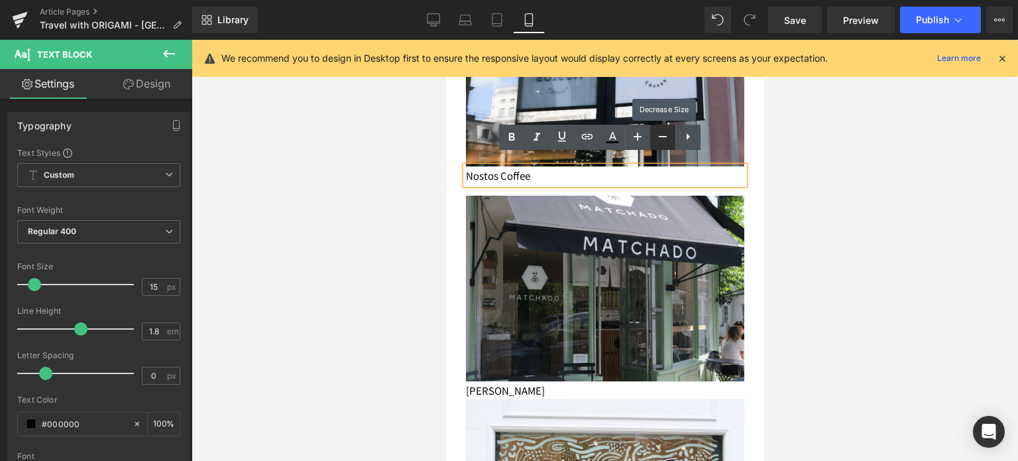
click at [660, 139] on icon at bounding box center [663, 137] width 16 height 16
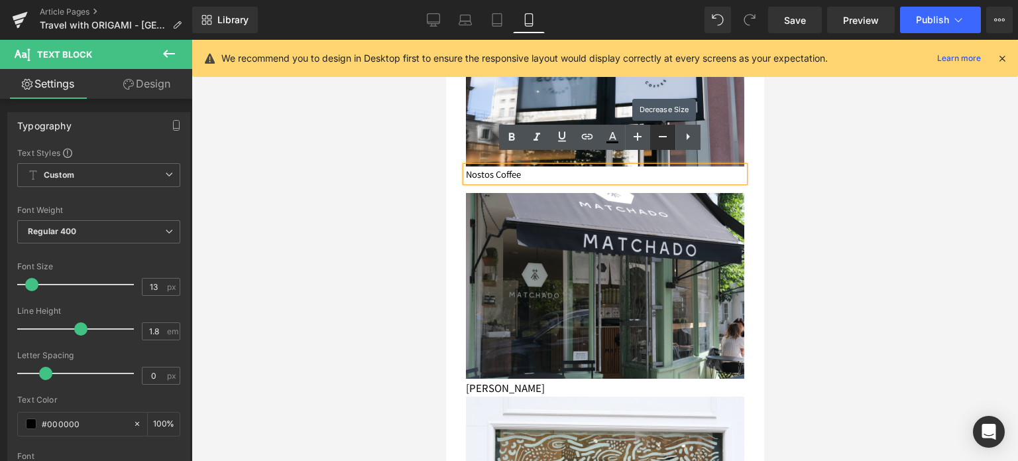
click at [660, 139] on icon at bounding box center [663, 137] width 16 height 16
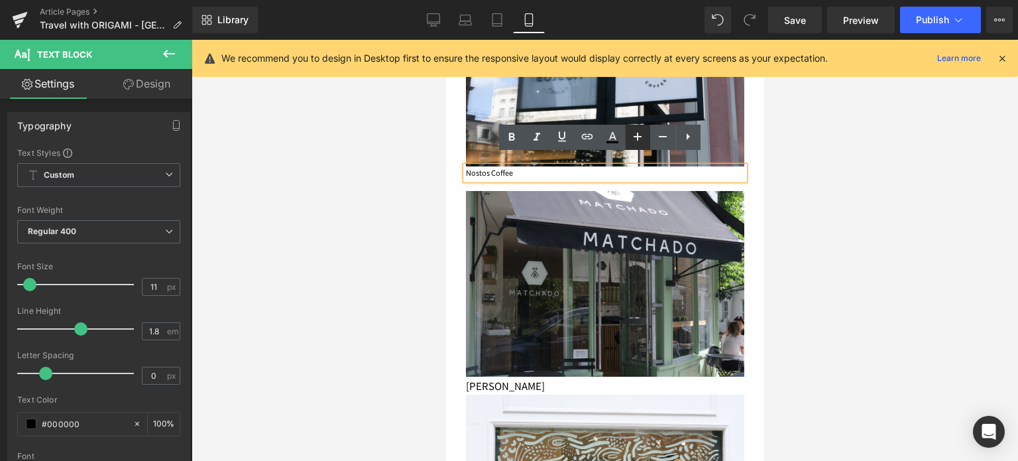
click at [642, 137] on icon at bounding box center [638, 137] width 8 height 8
type input "13"
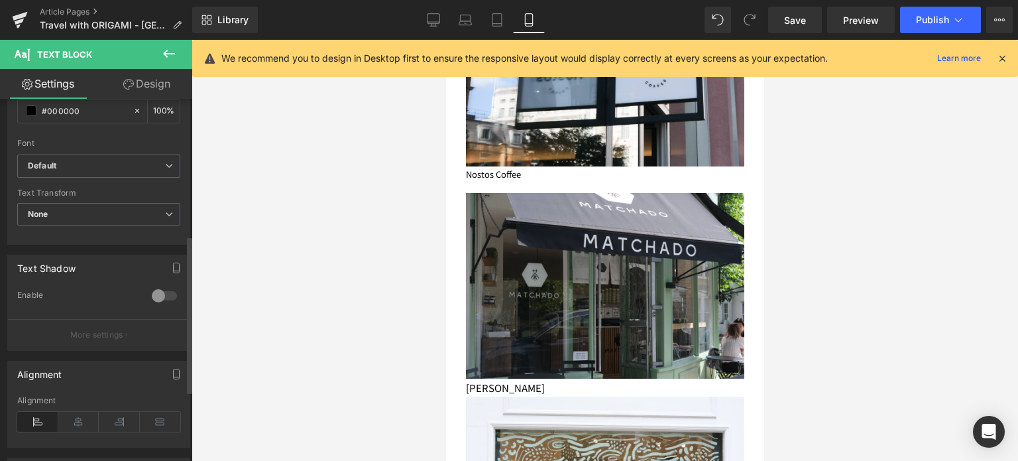
scroll to position [313, 0]
click at [76, 422] on icon at bounding box center [78, 422] width 41 height 20
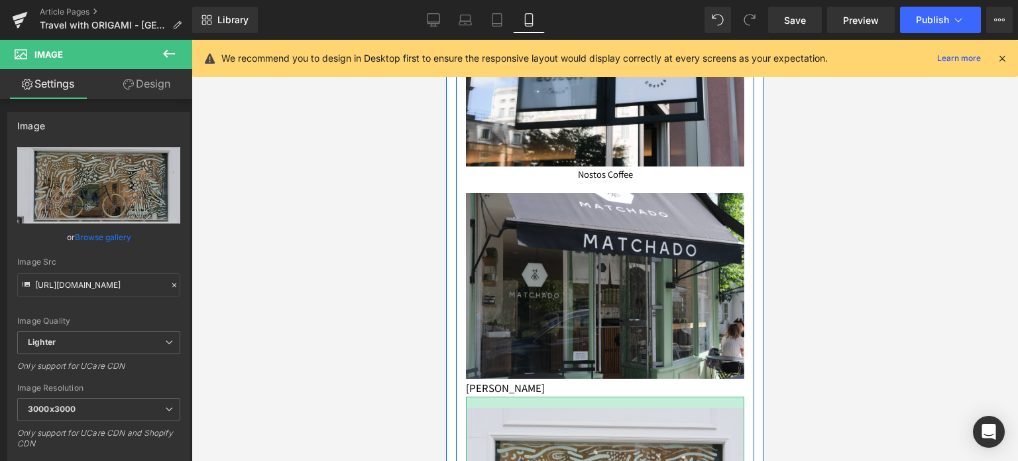
drag, startPoint x: 533, startPoint y: 379, endPoint x: 532, endPoint y: 390, distance: 11.3
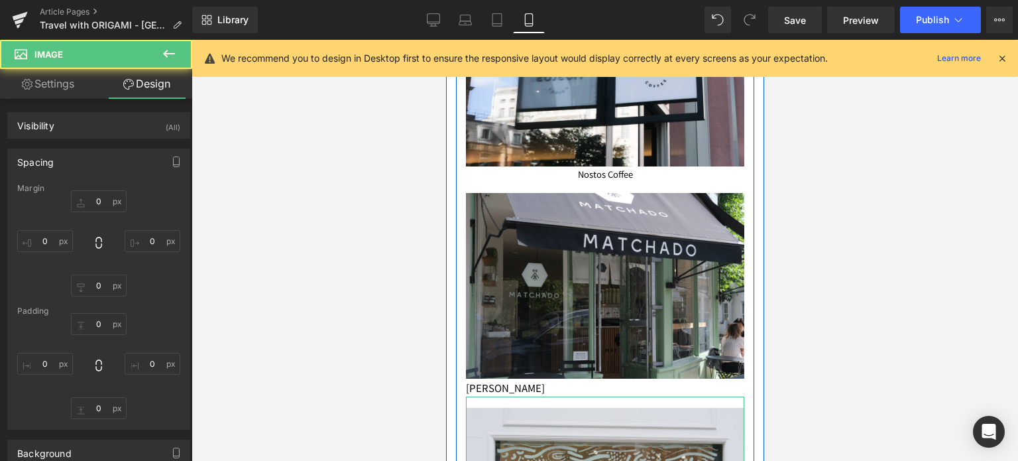
type input "0"
type input "17"
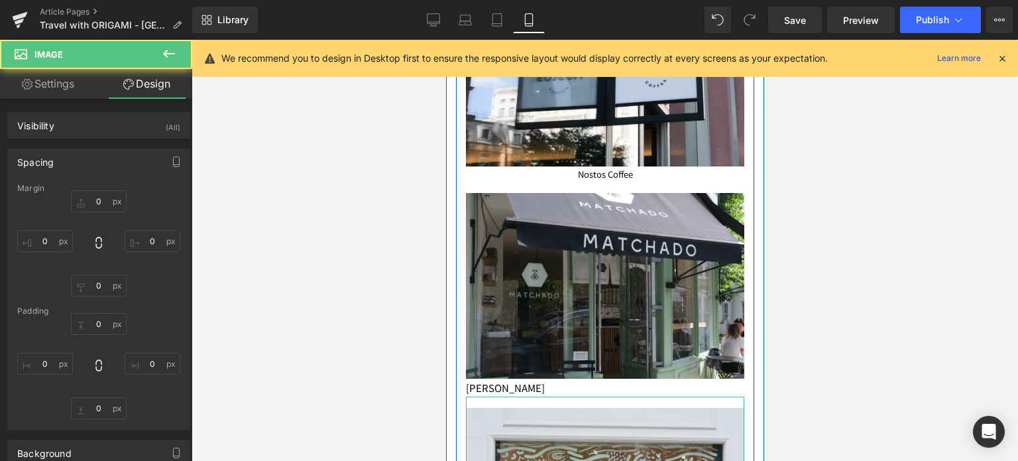
type input "0"
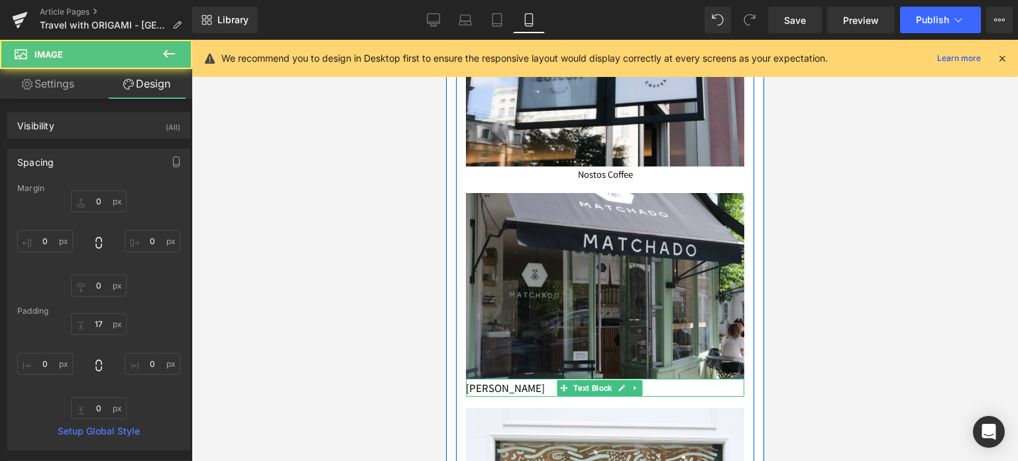
click at [500, 378] on p "MATCHADO" at bounding box center [604, 387] width 278 height 18
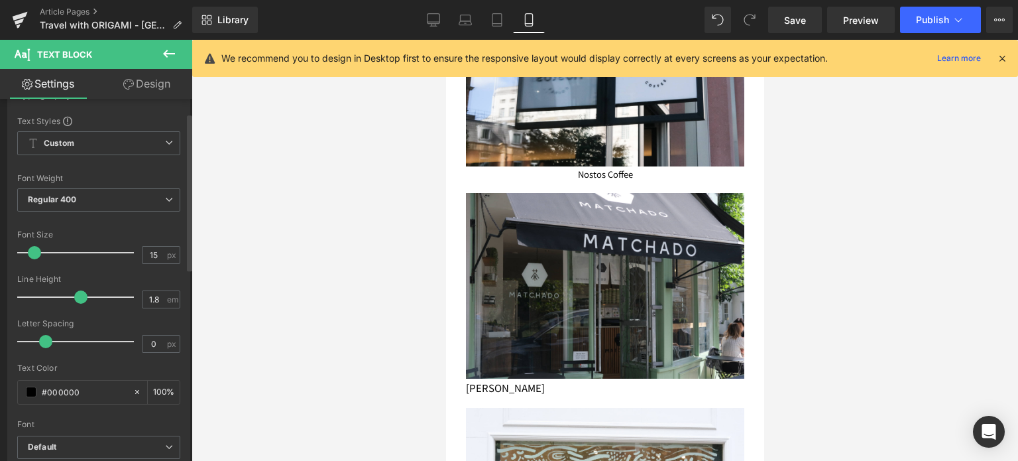
scroll to position [32, 0]
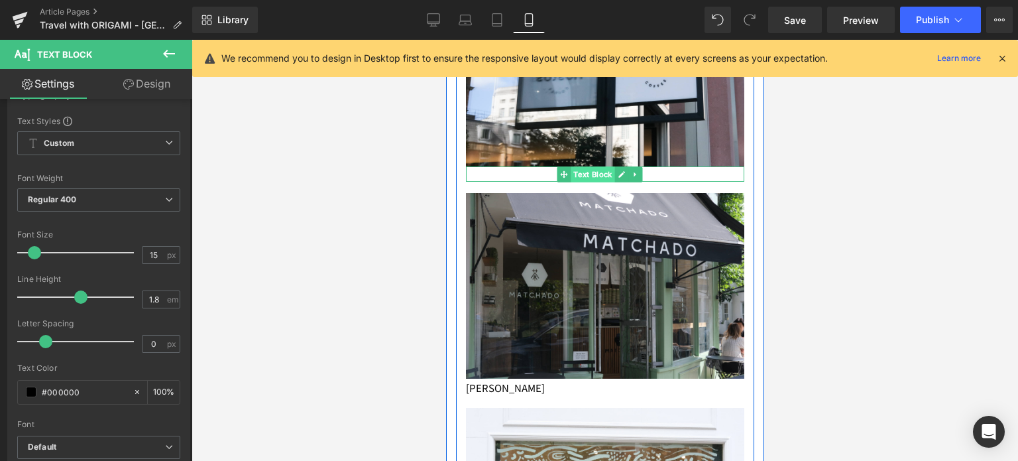
click at [600, 166] on span "Text Block" at bounding box center [593, 174] width 44 height 16
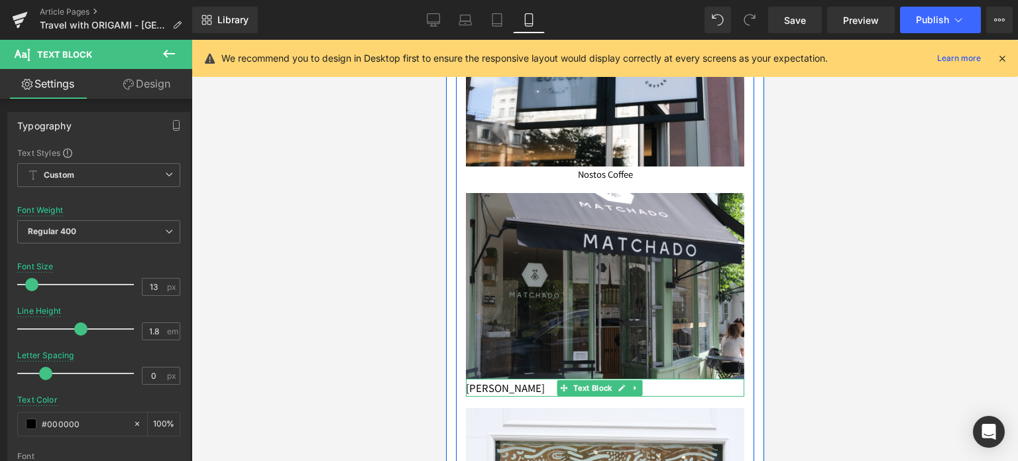
click at [482, 378] on p "MATCHADO" at bounding box center [604, 387] width 278 height 18
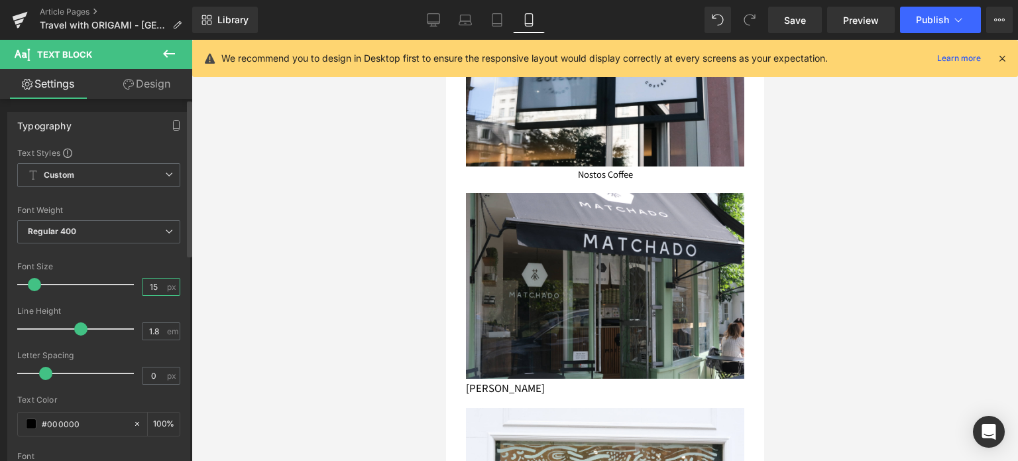
click at [154, 288] on input "15" at bounding box center [153, 286] width 23 height 17
type input "13"
click at [257, 330] on div at bounding box center [605, 250] width 826 height 421
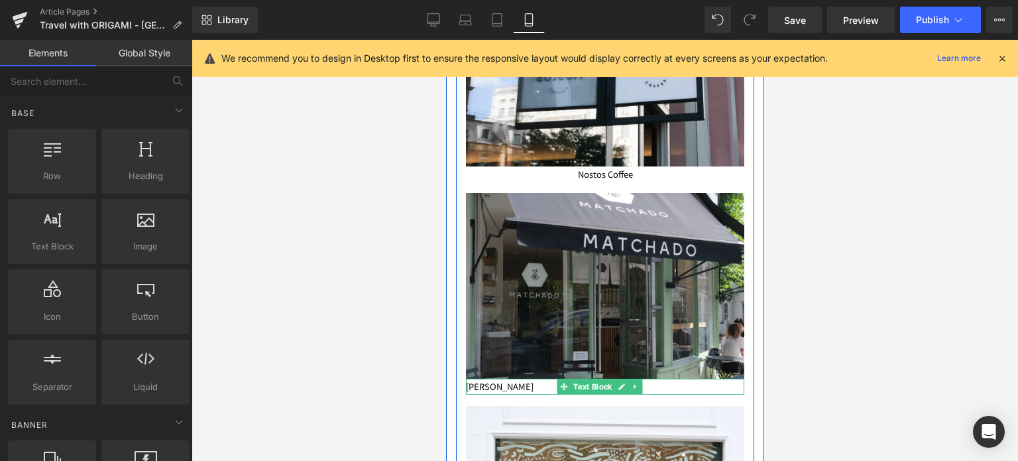
click at [486, 378] on p "MATCHADO" at bounding box center [604, 385] width 278 height 15
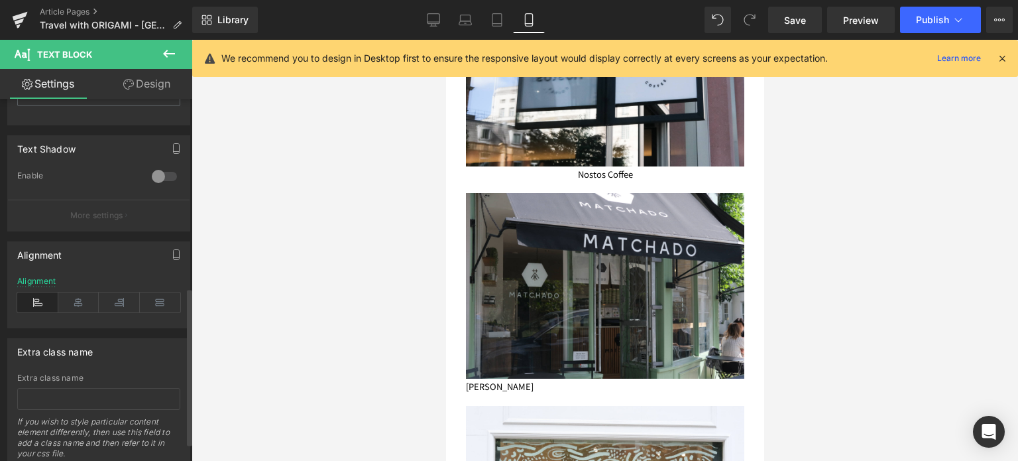
scroll to position [433, 0]
click at [75, 296] on icon at bounding box center [78, 301] width 41 height 20
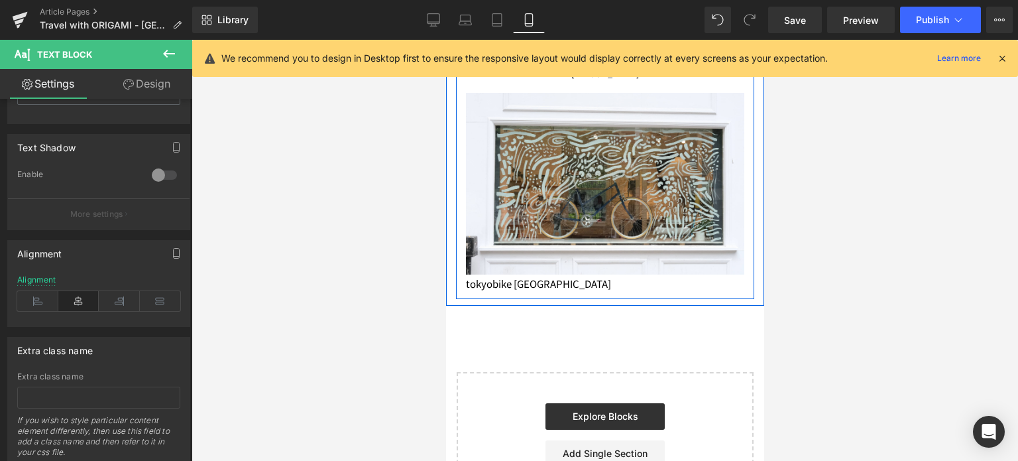
scroll to position [1051, 0]
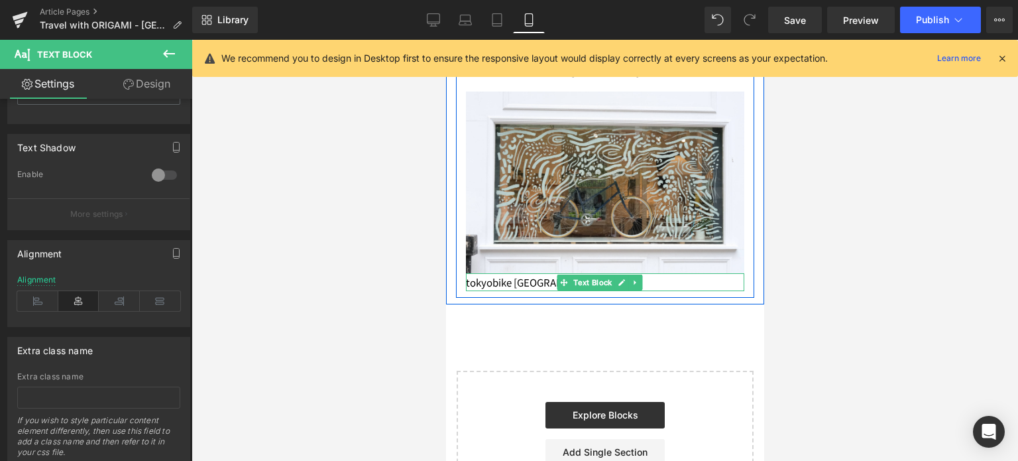
click at [496, 273] on p "tokyobike London" at bounding box center [604, 282] width 278 height 18
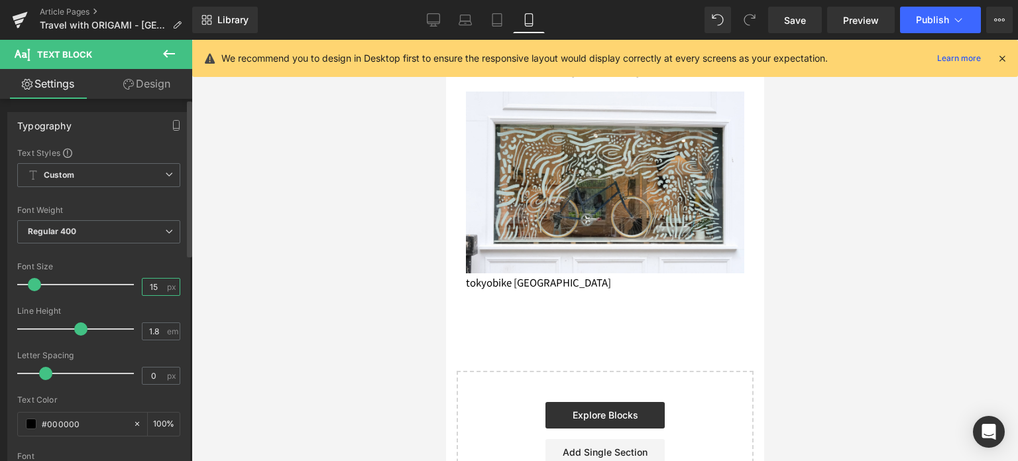
click at [154, 280] on input "15" at bounding box center [153, 286] width 23 height 17
type input "13"
click at [140, 268] on div "Font Size 13 px" at bounding box center [98, 284] width 163 height 44
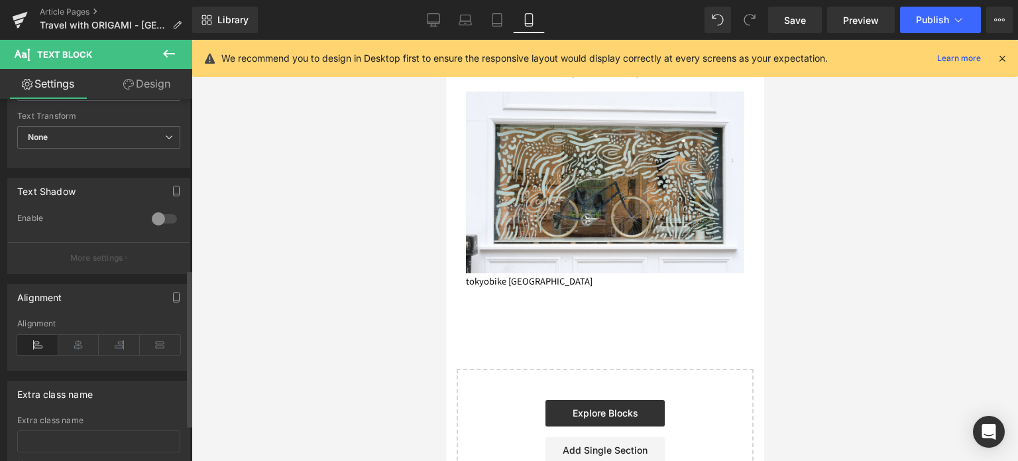
scroll to position [392, 0]
click at [77, 339] on icon at bounding box center [78, 343] width 41 height 20
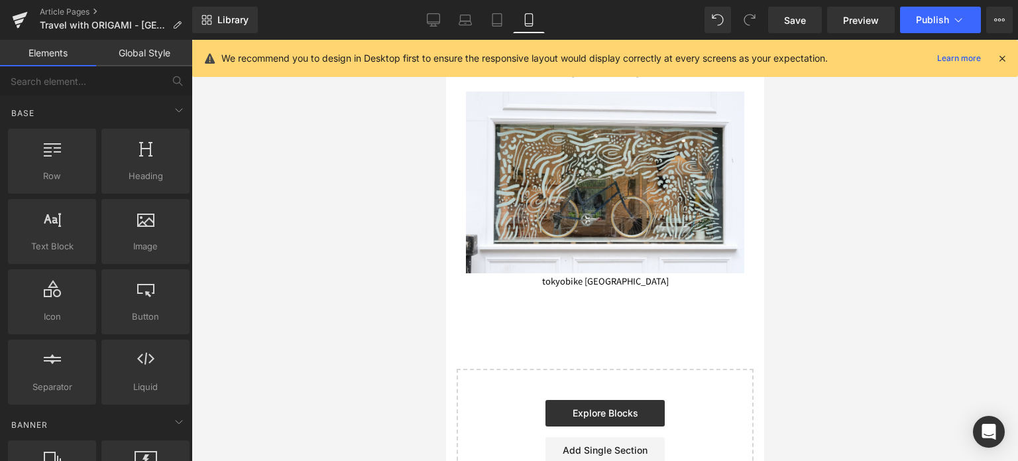
click at [347, 343] on div at bounding box center [605, 250] width 826 height 421
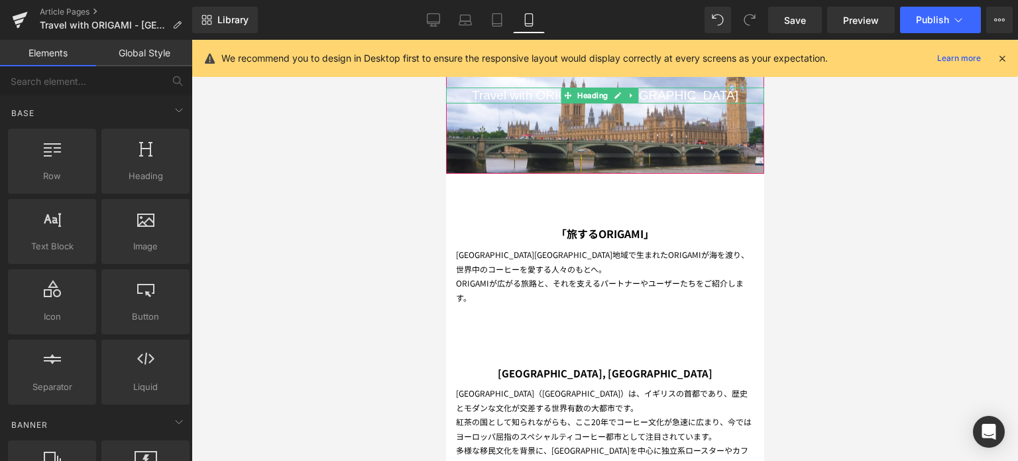
scroll to position [166, 0]
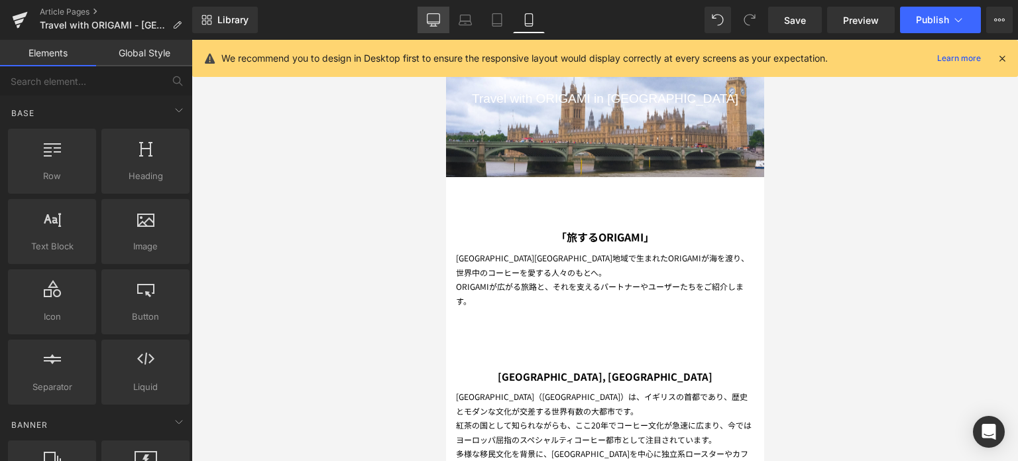
click at [439, 21] on icon at bounding box center [433, 19] width 13 height 13
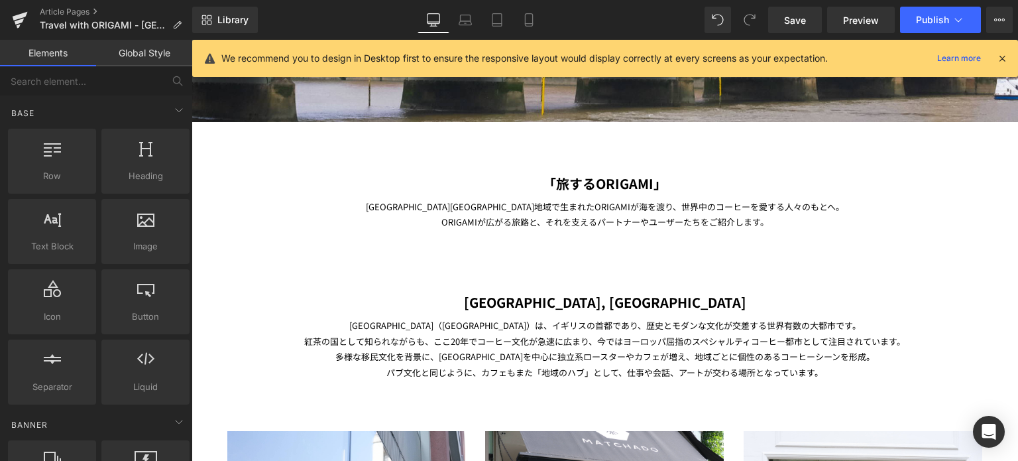
scroll to position [515, 0]
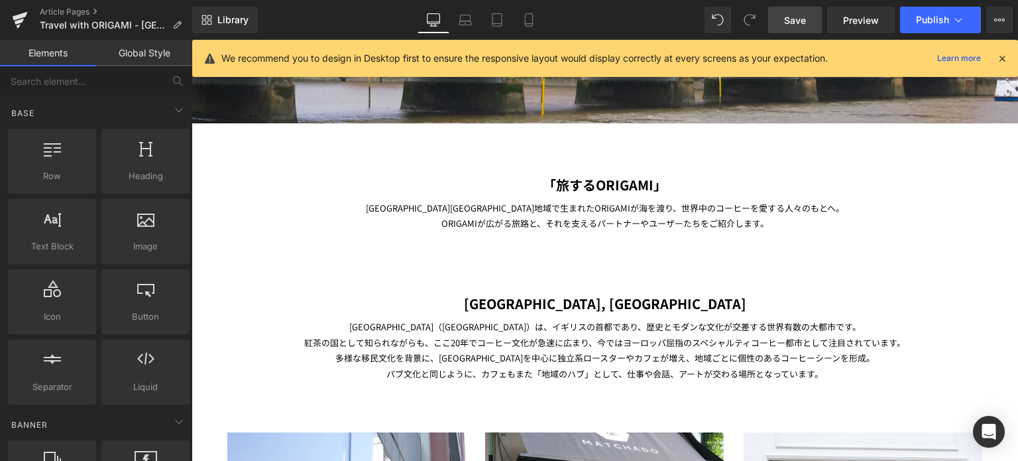
click at [803, 25] on span "Save" at bounding box center [795, 20] width 22 height 14
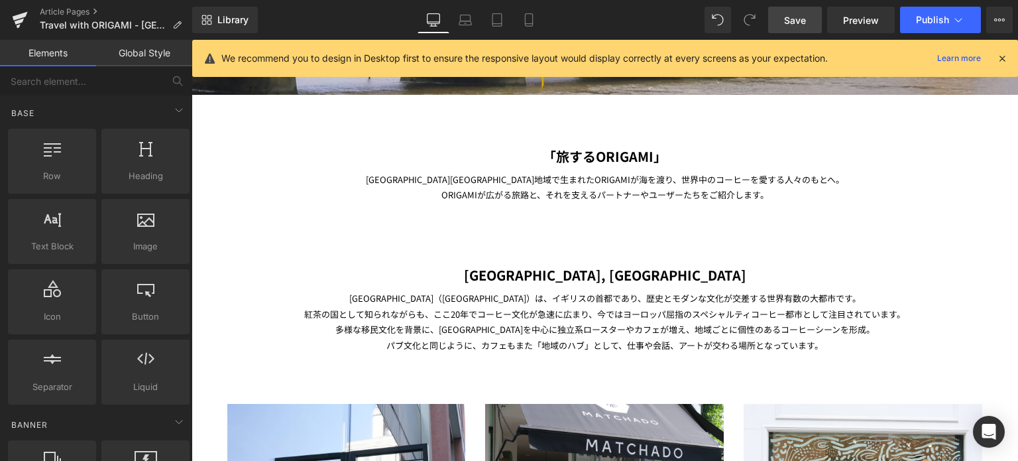
scroll to position [440, 0]
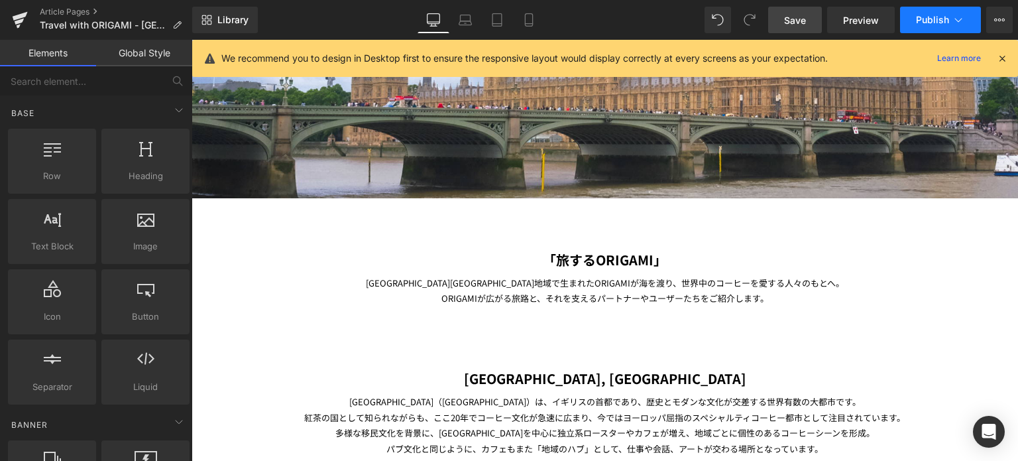
click at [915, 23] on button "Publish" at bounding box center [940, 20] width 81 height 27
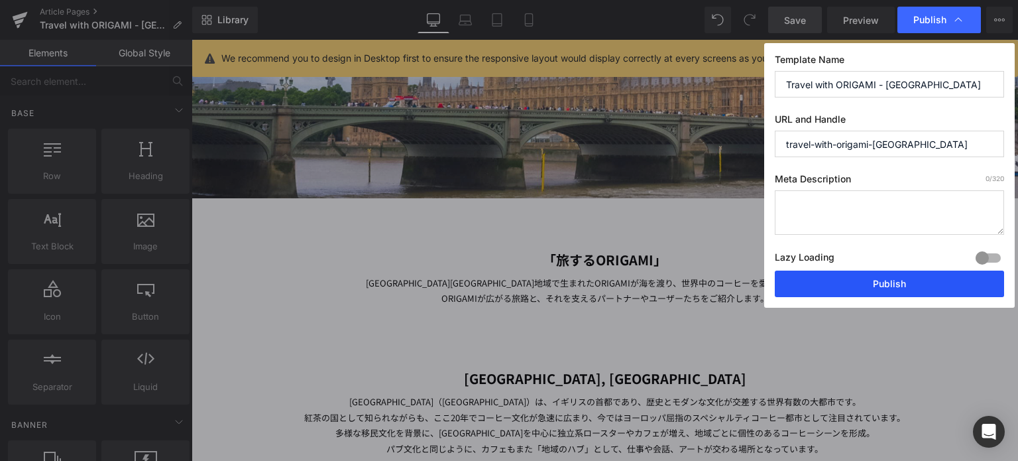
click at [816, 290] on button "Publish" at bounding box center [889, 283] width 229 height 27
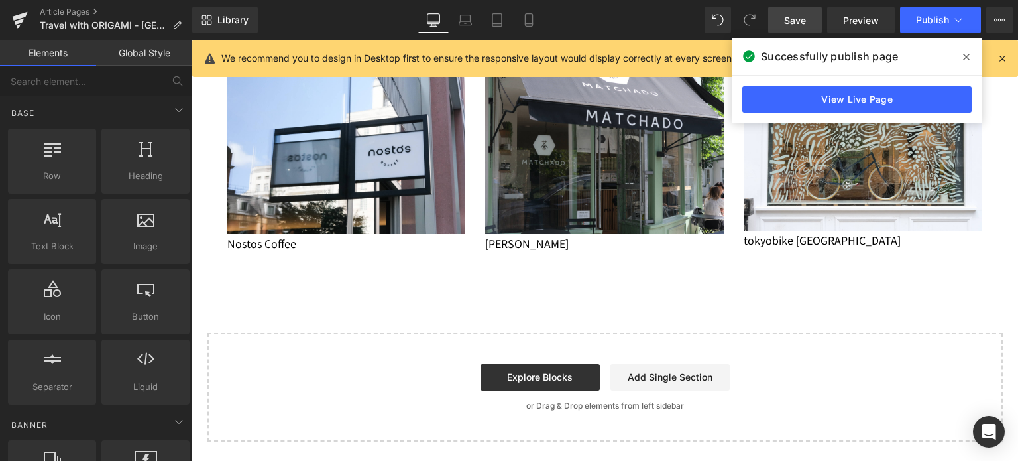
scroll to position [864, 0]
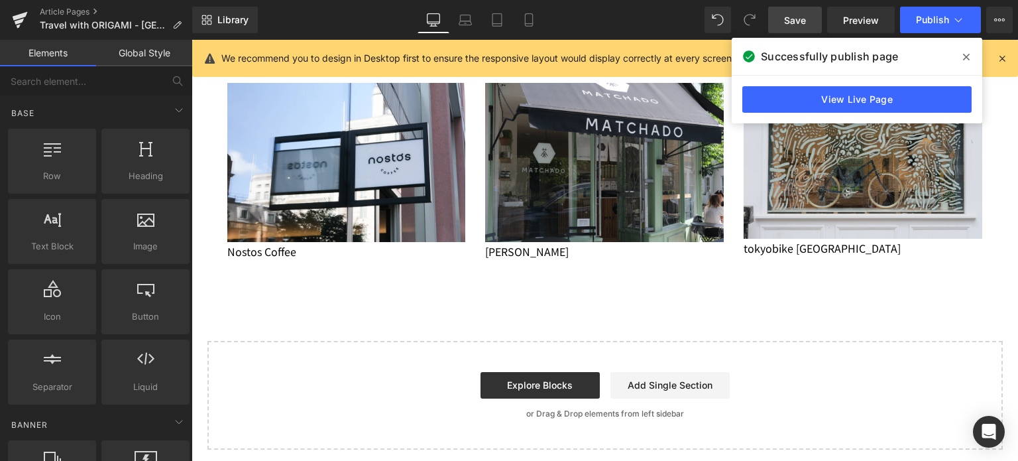
click at [801, 209] on img at bounding box center [863, 161] width 239 height 156
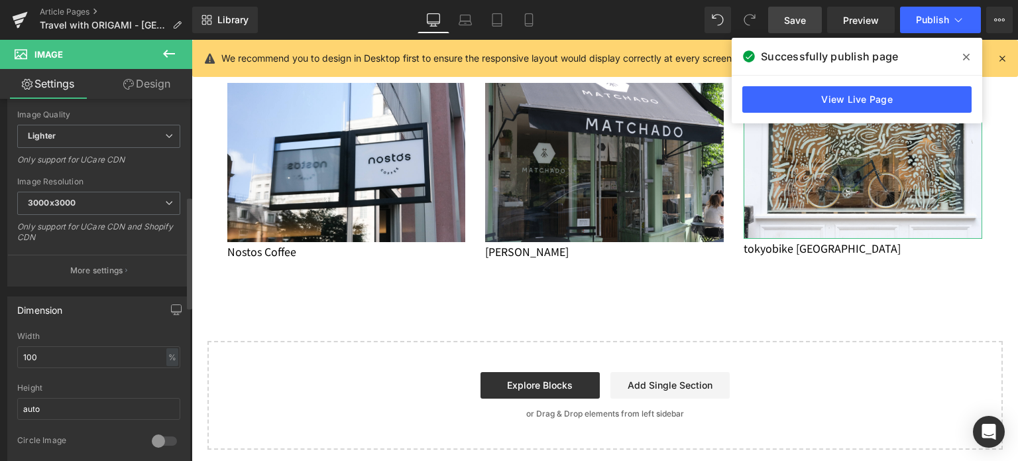
scroll to position [458, 0]
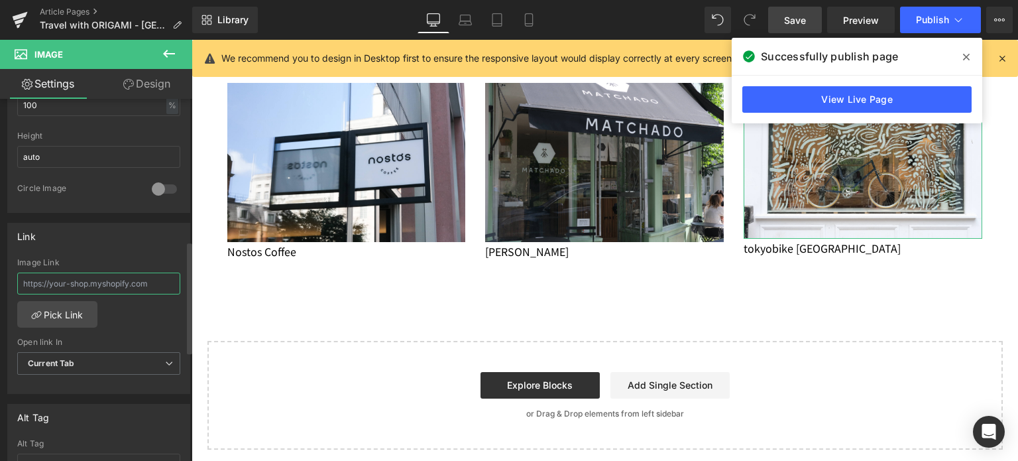
drag, startPoint x: 158, startPoint y: 282, endPoint x: 0, endPoint y: 280, distance: 157.7
click at [0, 280] on div "Link Image Link Pick Link Current Tab New Tab Open link In Current Tab Current …" at bounding box center [99, 304] width 198 height 182
paste input "https://origami-kai.com/blogs/travel-with-origami/tokyobike-london"
type input "https://origami-kai.com/blogs/travel-with-origami/tokyobike-london"
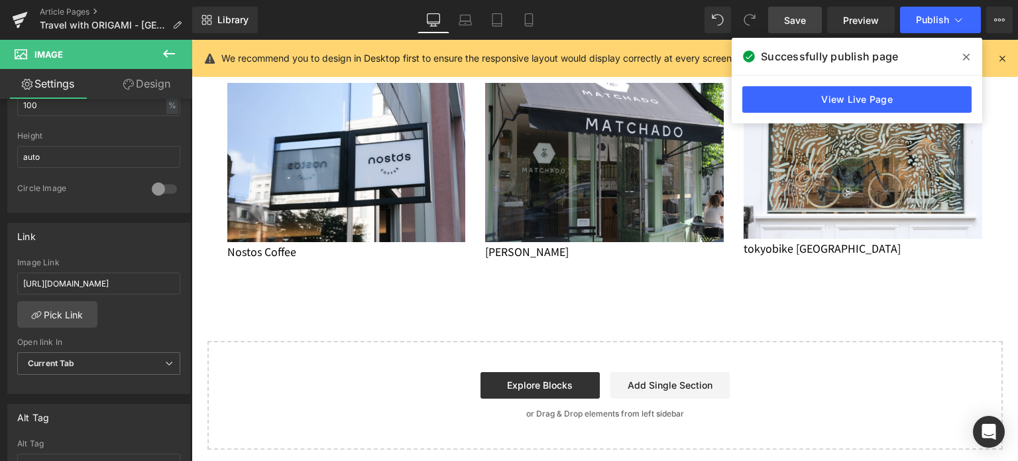
scroll to position [0, 0]
click at [806, 19] on span "Save" at bounding box center [795, 20] width 22 height 14
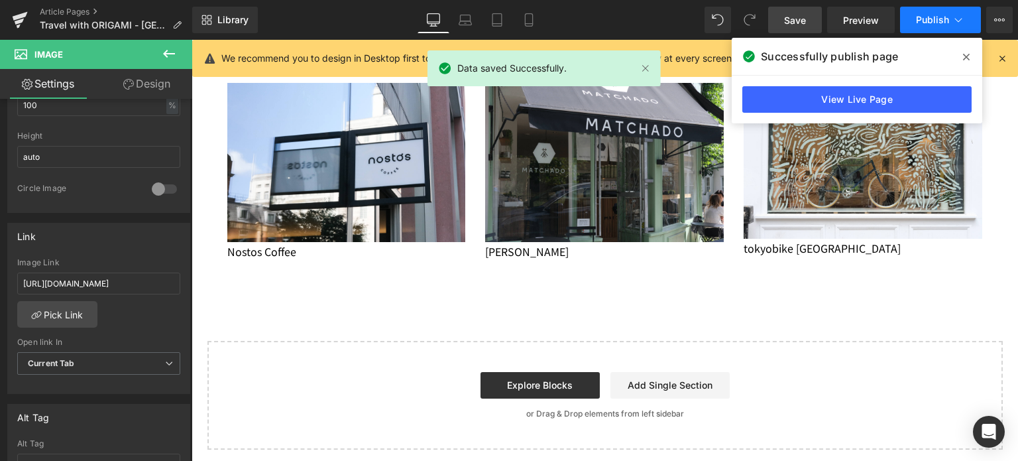
click at [928, 17] on span "Publish" at bounding box center [932, 20] width 33 height 11
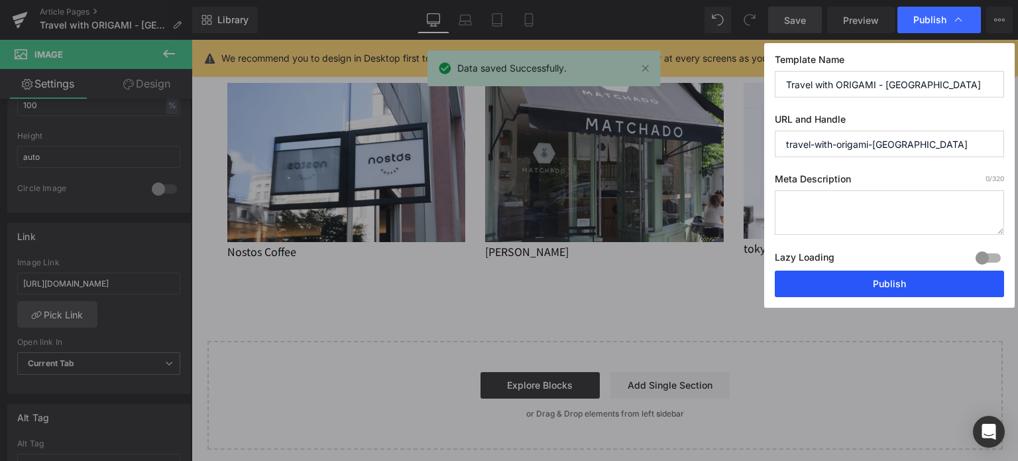
click at [872, 287] on button "Publish" at bounding box center [889, 283] width 229 height 27
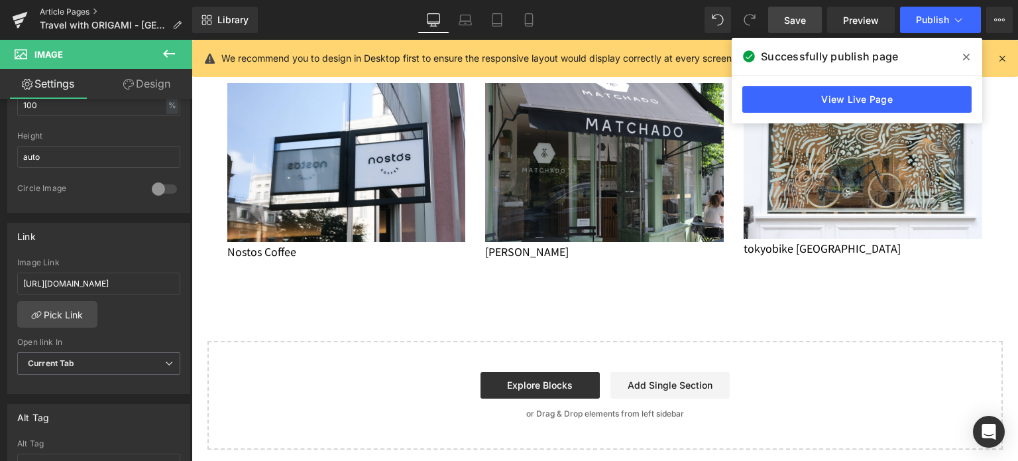
click at [59, 15] on link "Article Pages" at bounding box center [116, 12] width 152 height 11
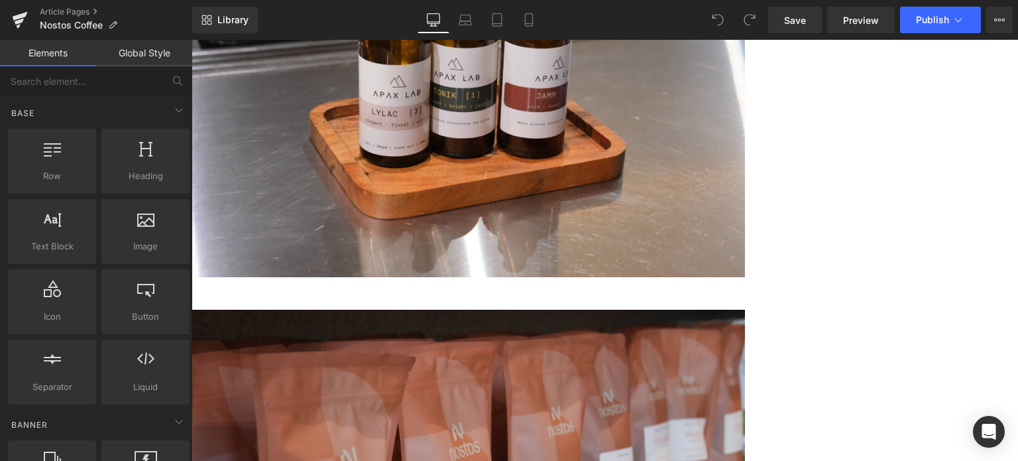
scroll to position [5302, 0]
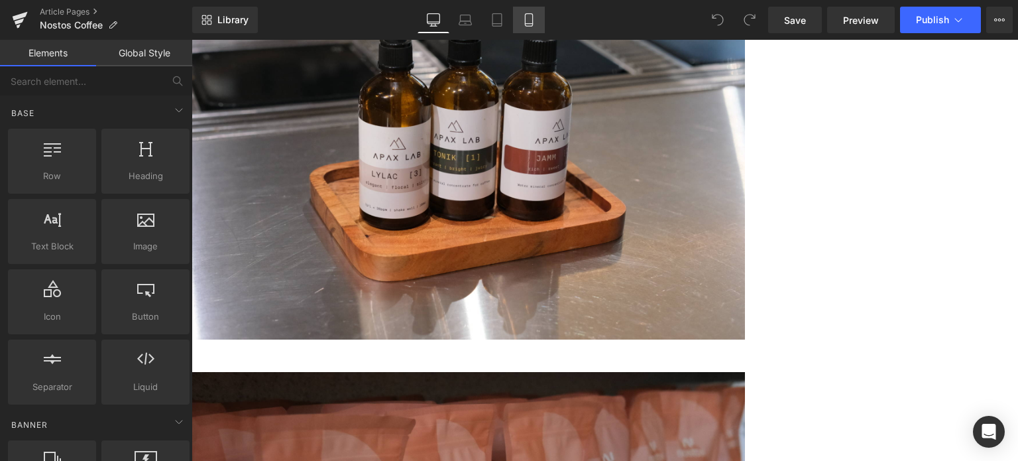
click at [526, 15] on icon at bounding box center [528, 19] width 13 height 13
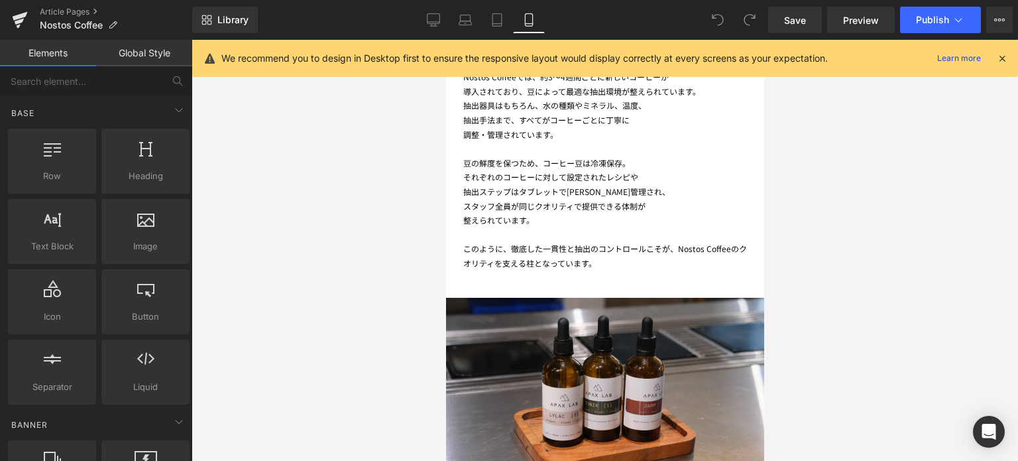
scroll to position [3762, 0]
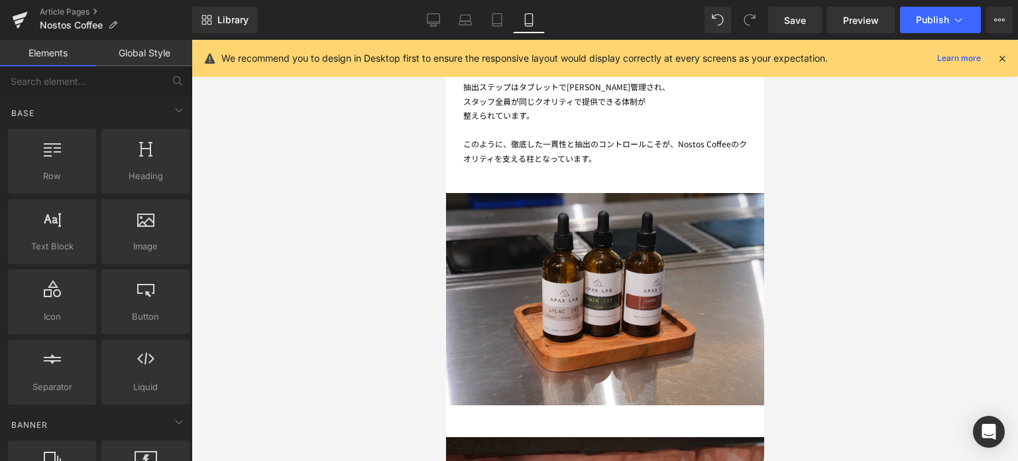
click at [445, 40] on span "Row" at bounding box center [445, 40] width 0 height 0
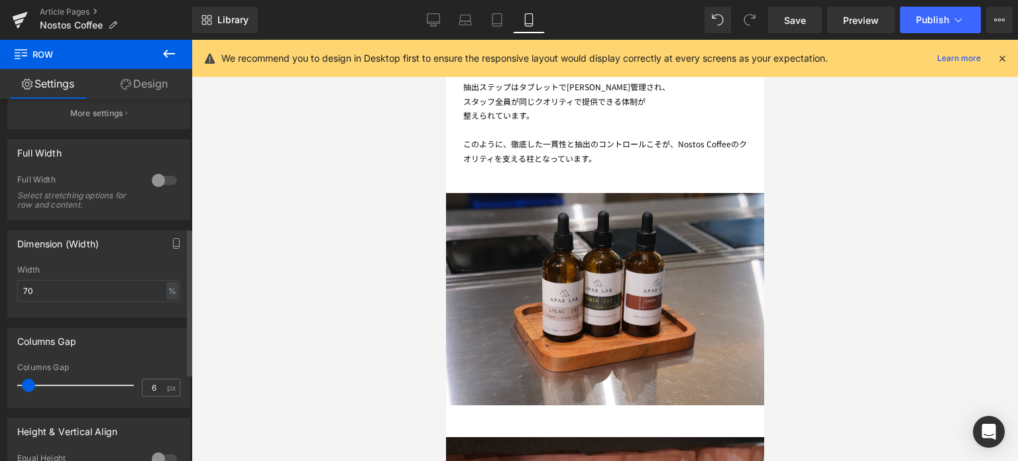
scroll to position [315, 0]
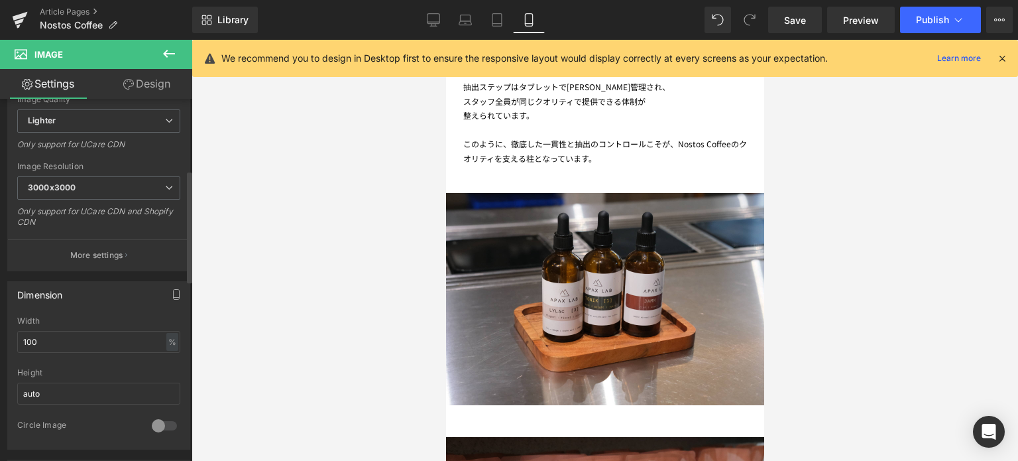
scroll to position [231, 0]
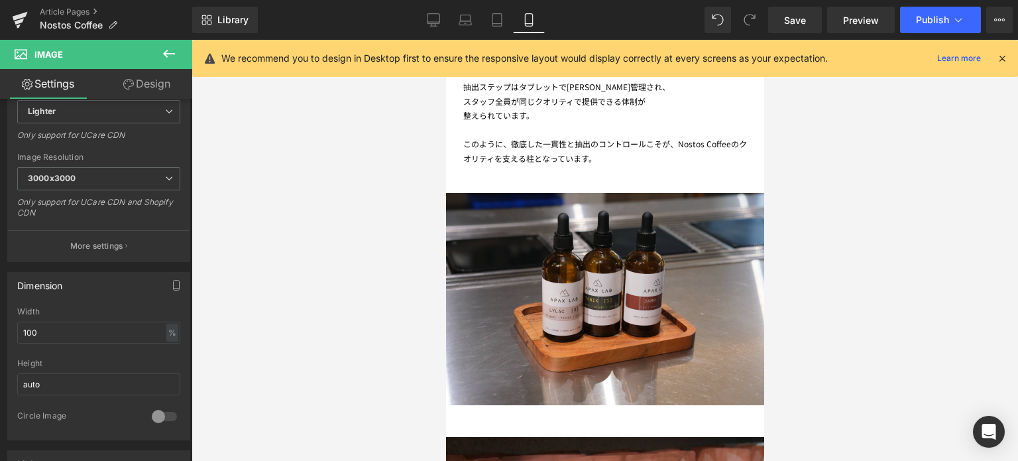
click at [445, 40] on span at bounding box center [445, 40] width 0 height 0
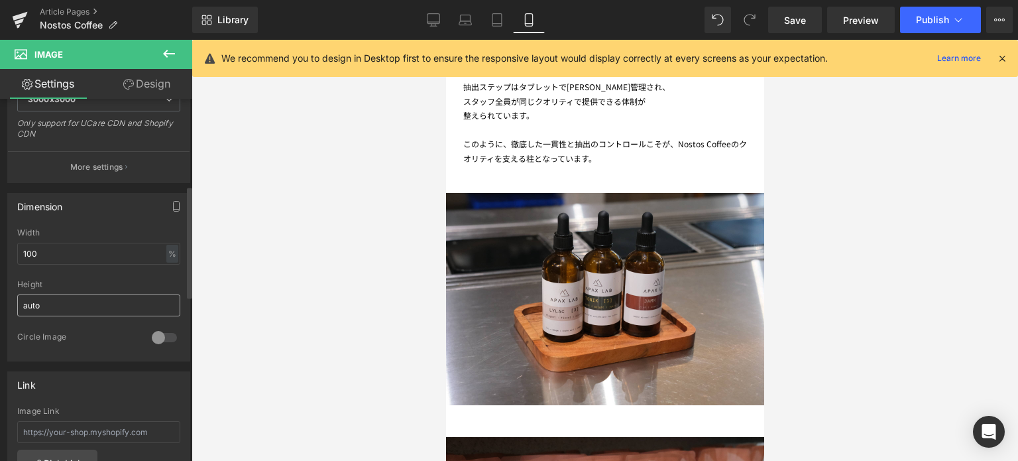
scroll to position [262, 0]
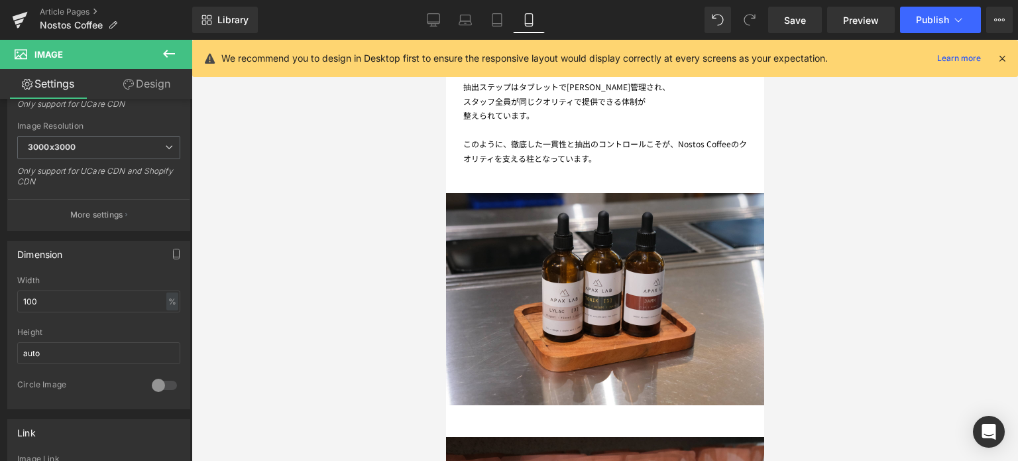
click at [445, 40] on span "Row" at bounding box center [445, 40] width 0 height 0
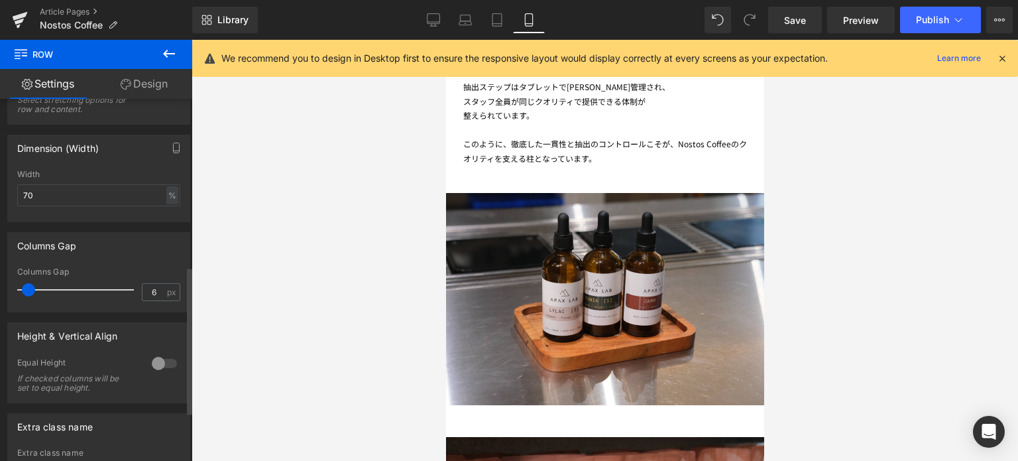
scroll to position [410, 0]
click at [56, 196] on input "70" at bounding box center [98, 196] width 163 height 22
type input "7"
type input "100"
click at [378, 274] on div at bounding box center [605, 250] width 826 height 421
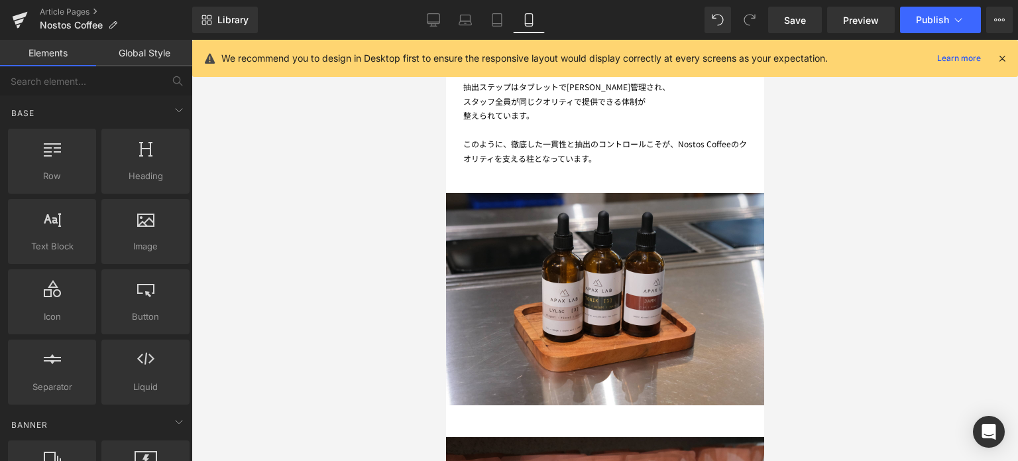
scroll to position [3692, 0]
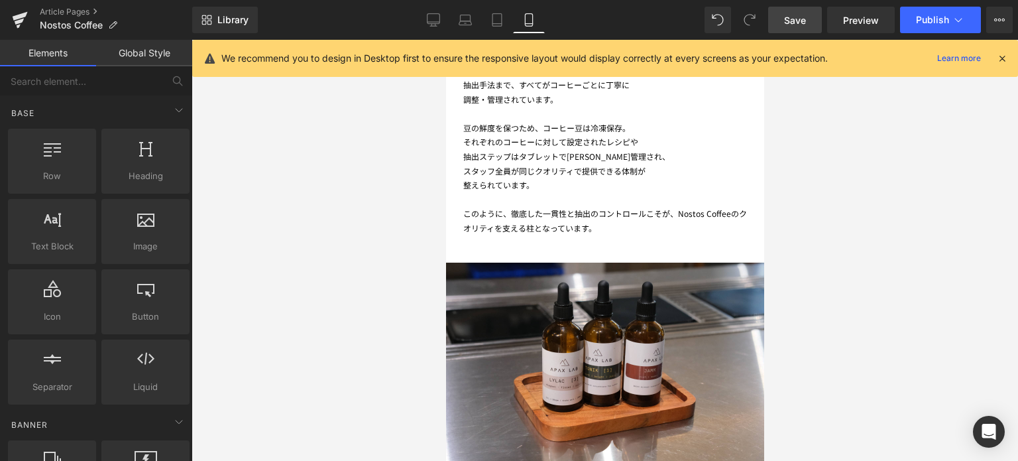
click at [799, 21] on span "Save" at bounding box center [795, 20] width 22 height 14
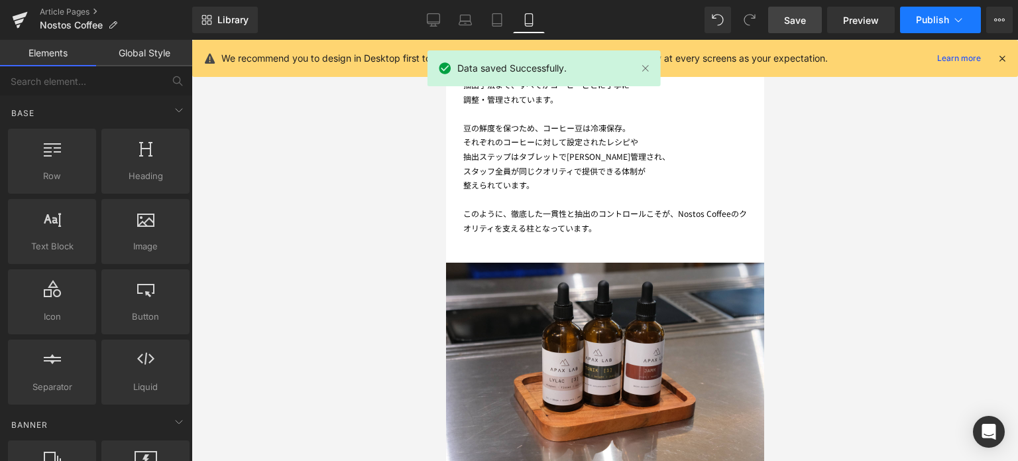
click at [930, 18] on span "Publish" at bounding box center [932, 20] width 33 height 11
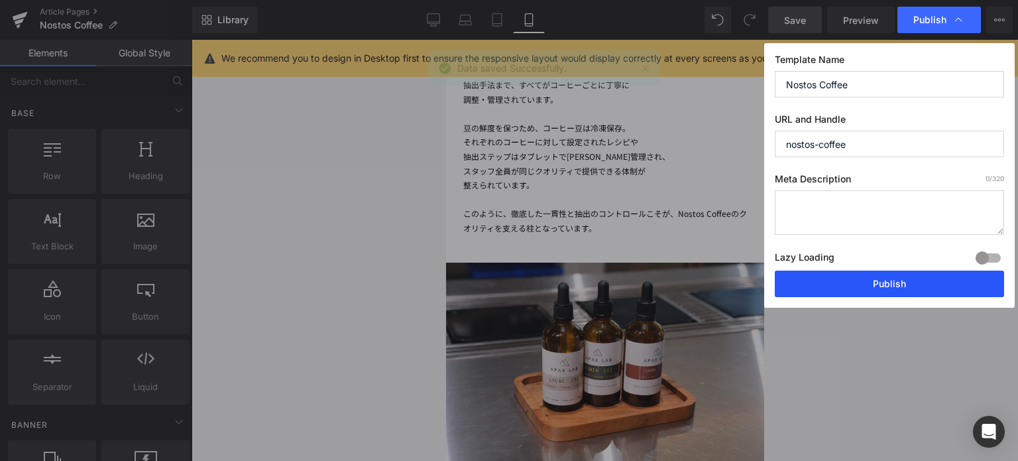
click at [883, 286] on button "Publish" at bounding box center [889, 283] width 229 height 27
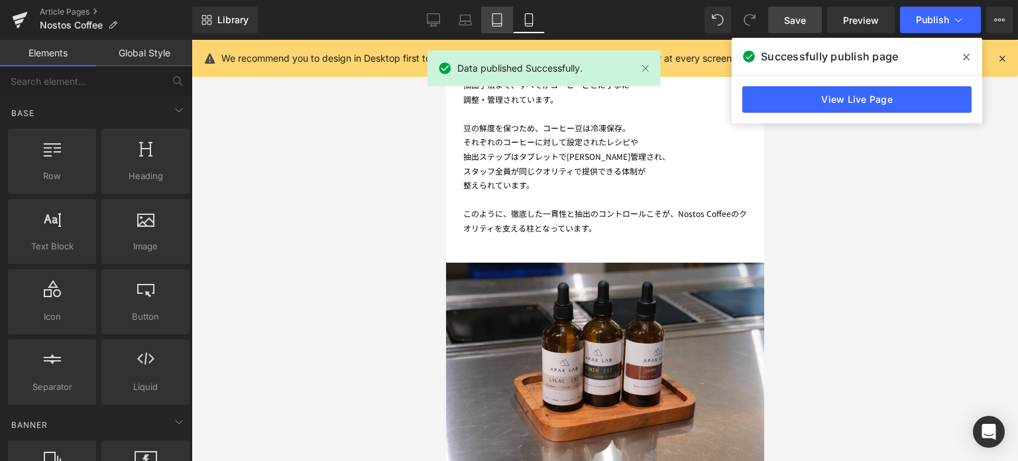
click at [484, 19] on link "Tablet" at bounding box center [497, 20] width 32 height 27
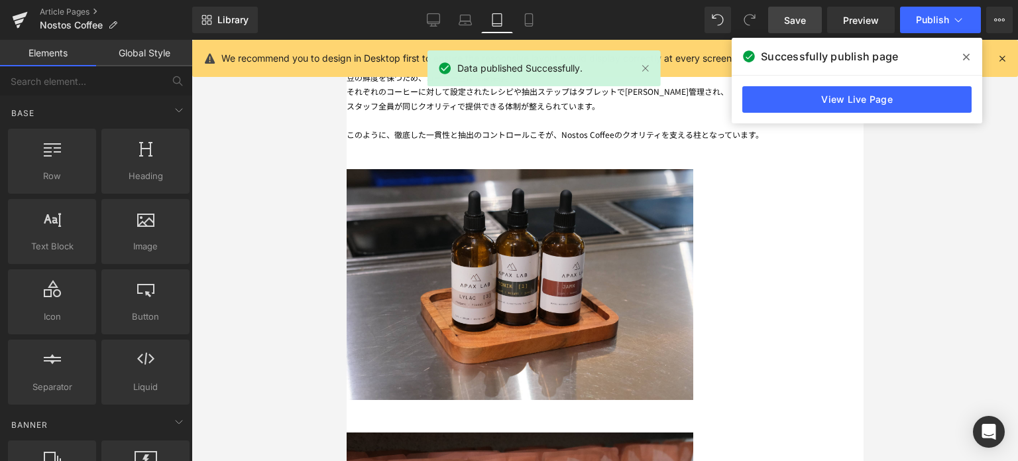
scroll to position [3740, 0]
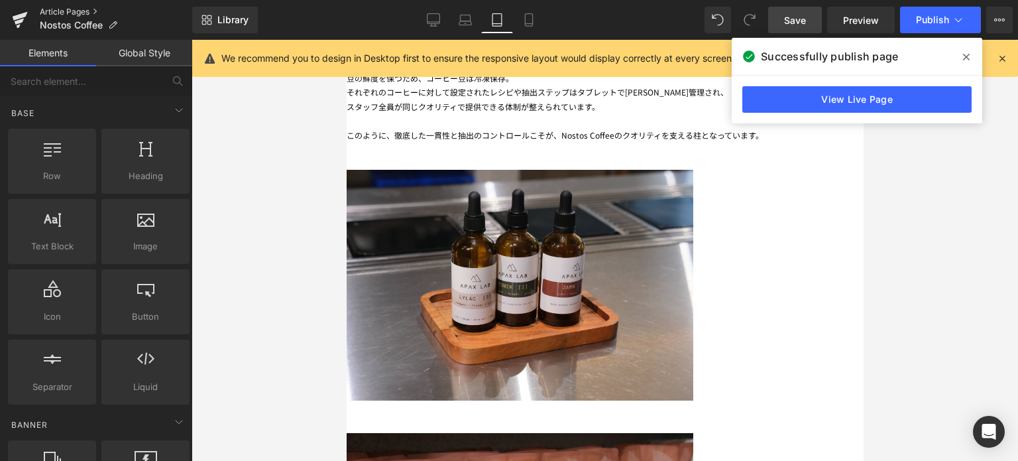
click at [74, 14] on link "Article Pages" at bounding box center [116, 12] width 152 height 11
